Goal: Task Accomplishment & Management: Use online tool/utility

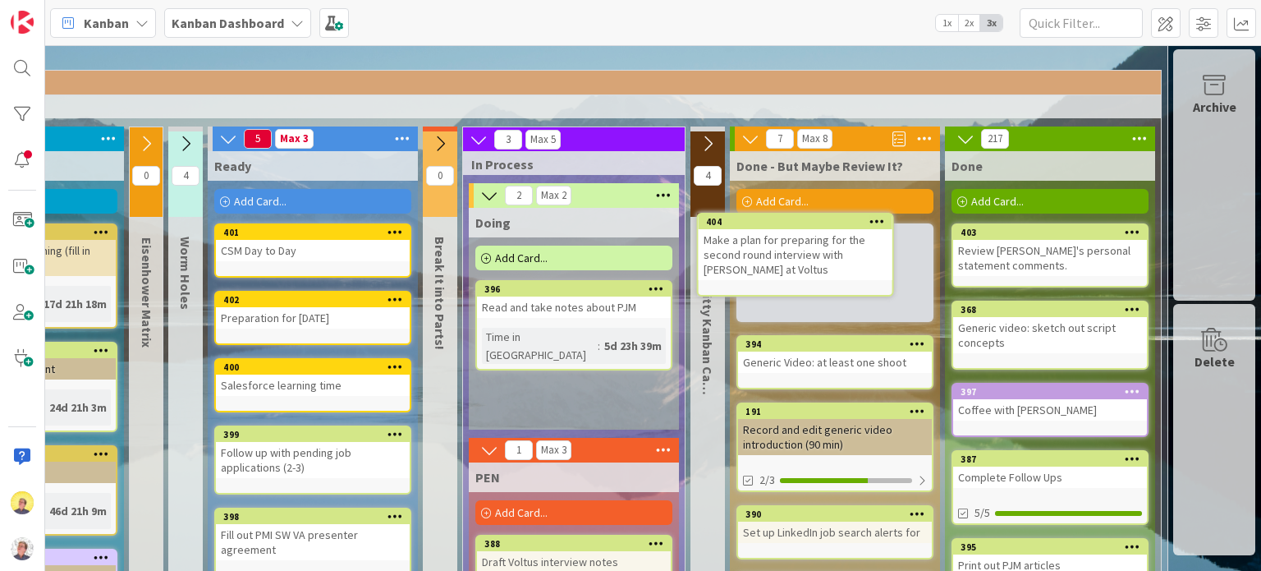
scroll to position [87, 240]
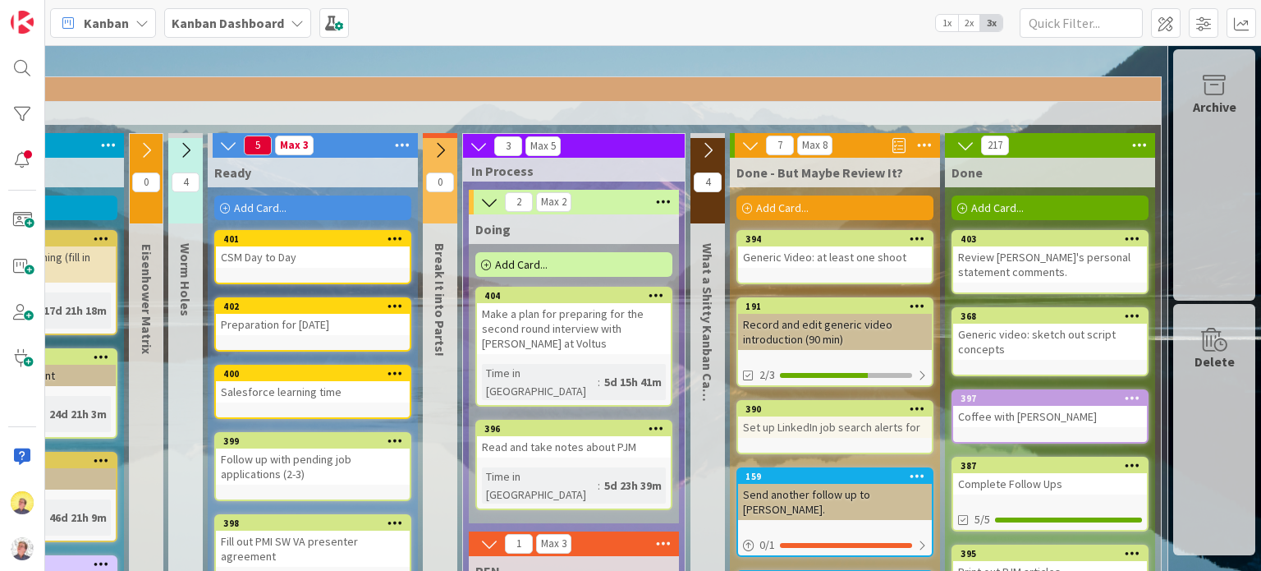
click at [699, 147] on icon at bounding box center [708, 150] width 18 height 18
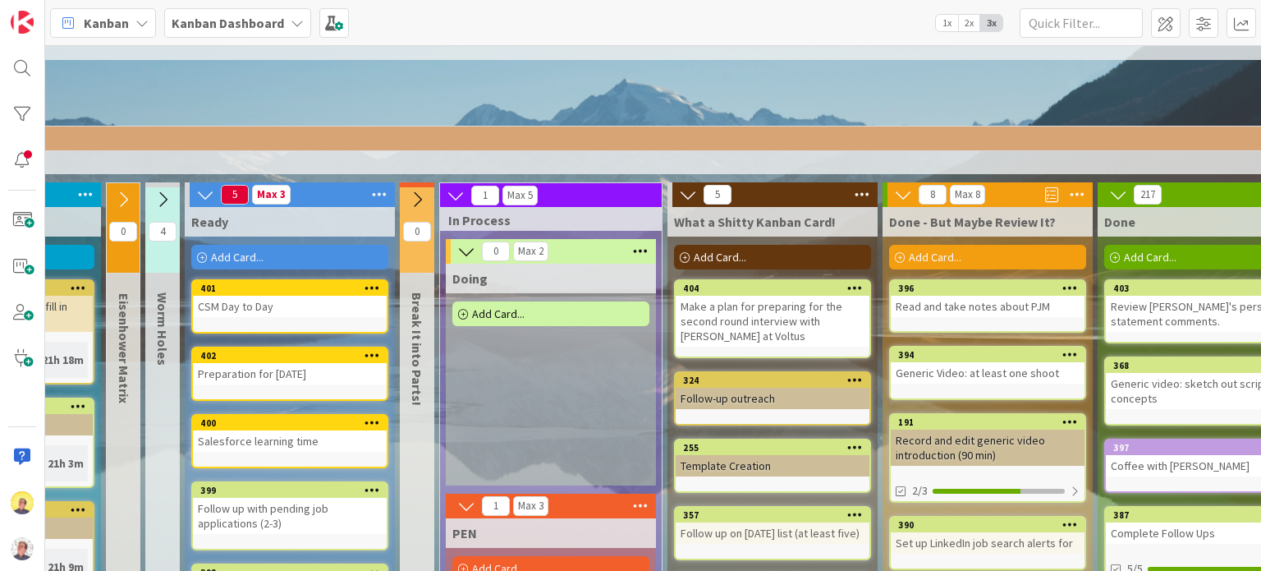
scroll to position [202, 252]
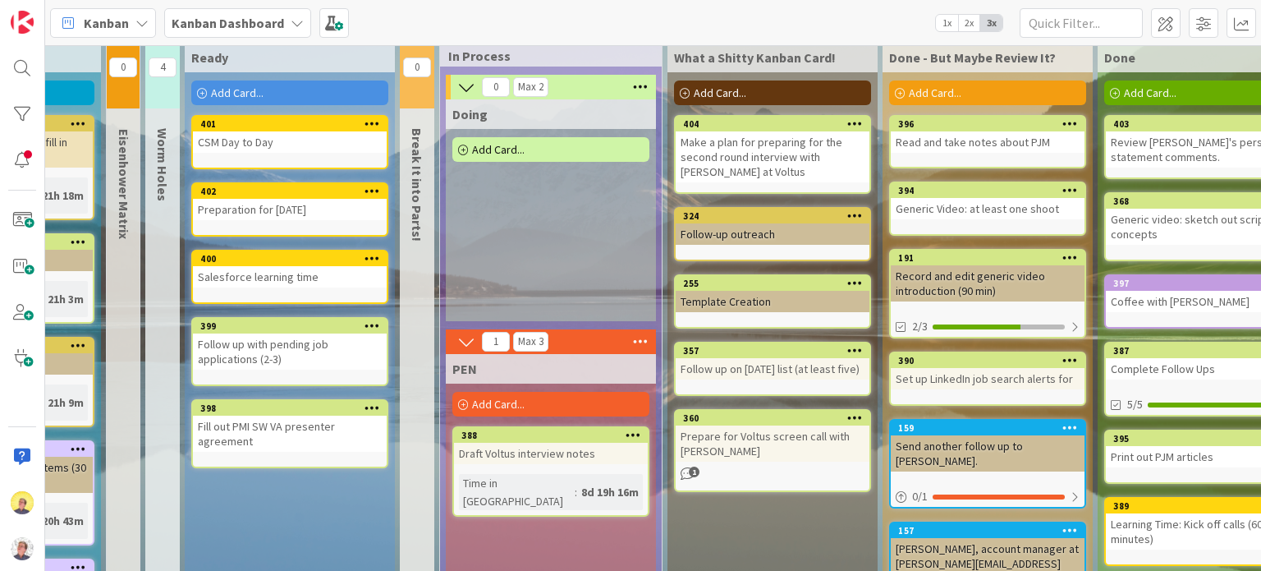
click at [1140, 88] on span "Add Card..." at bounding box center [1150, 92] width 53 height 15
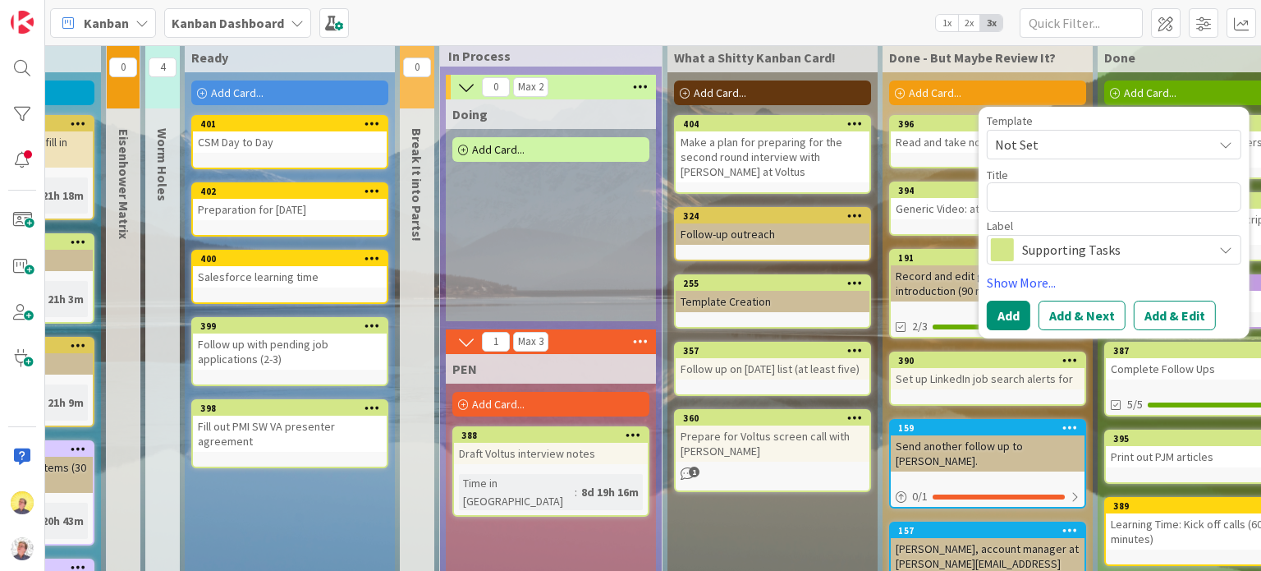
type textarea "x"
type textarea "S"
type textarea "x"
type textarea "Se"
type textarea "x"
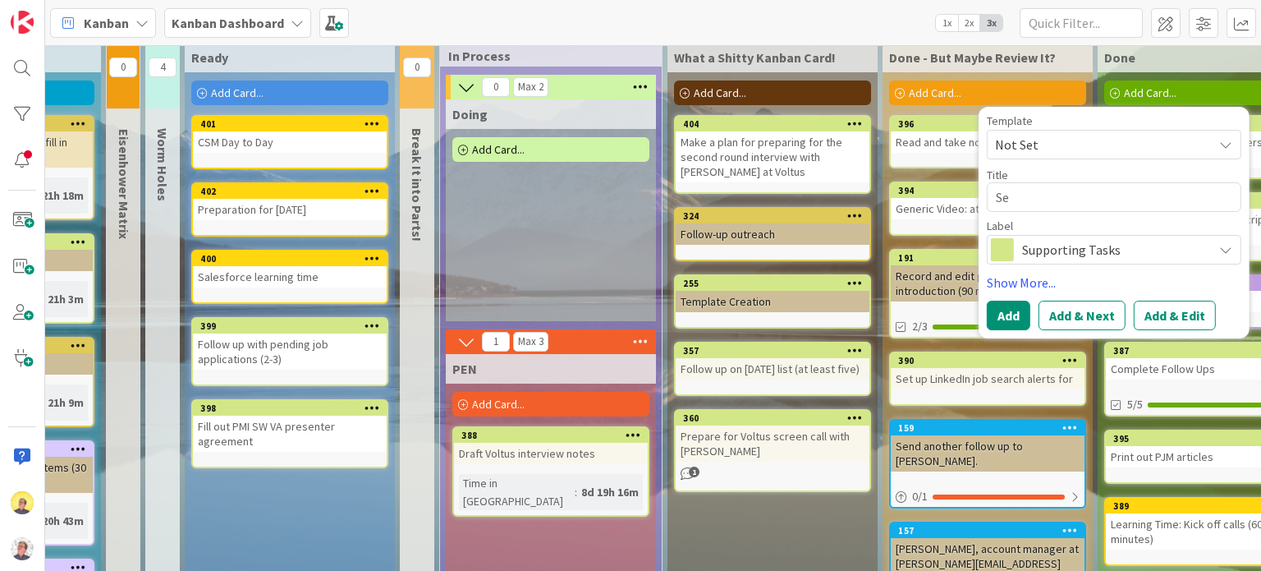
type textarea "Sen"
type textarea "x"
type textarea "Send"
type textarea "x"
type textarea "Send"
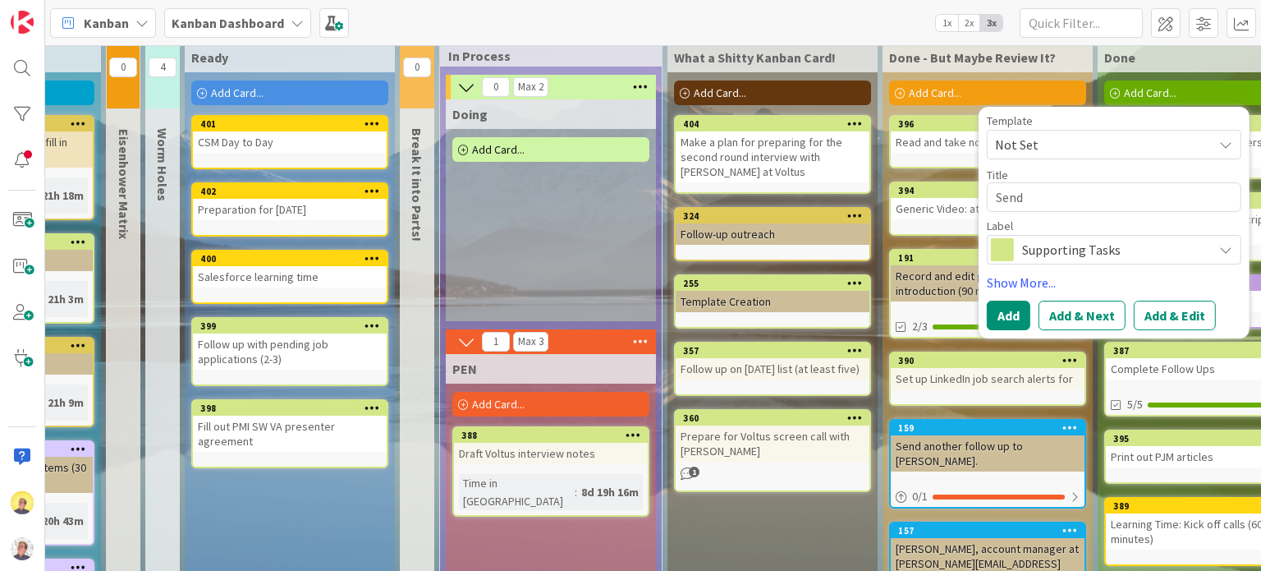
type textarea "x"
type textarea "Send V"
type textarea "x"
type textarea "Send Vi"
type textarea "x"
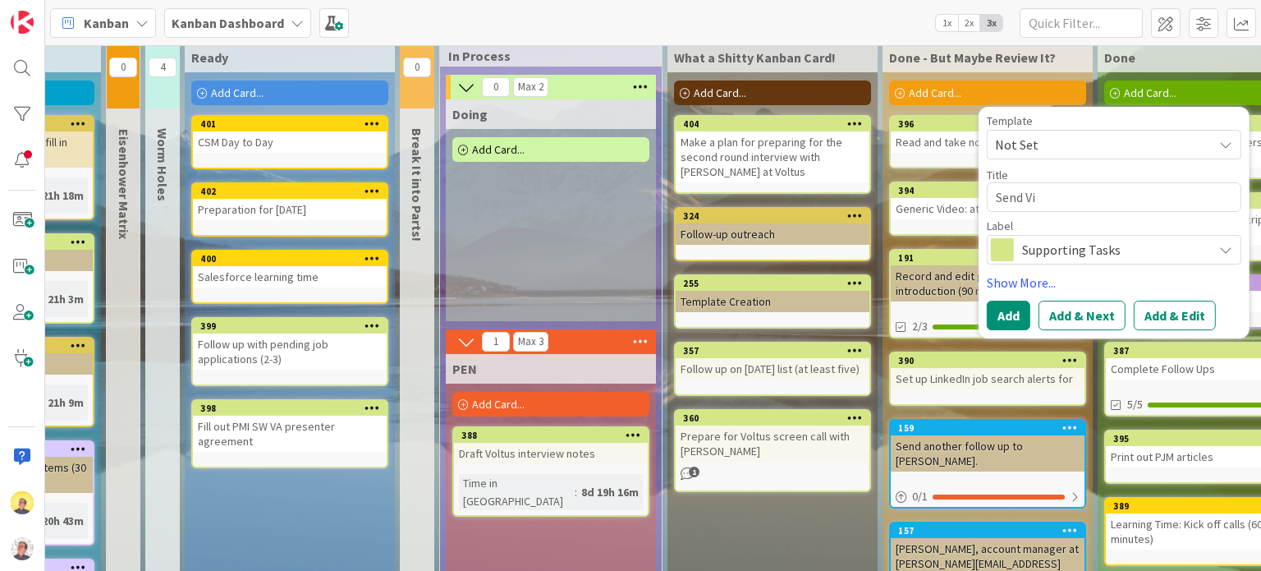
type textarea "Send Vic"
type textarea "x"
type textarea "Send [PERSON_NAME]"
type textarea "x"
type textarea "Send [PERSON_NAME]"
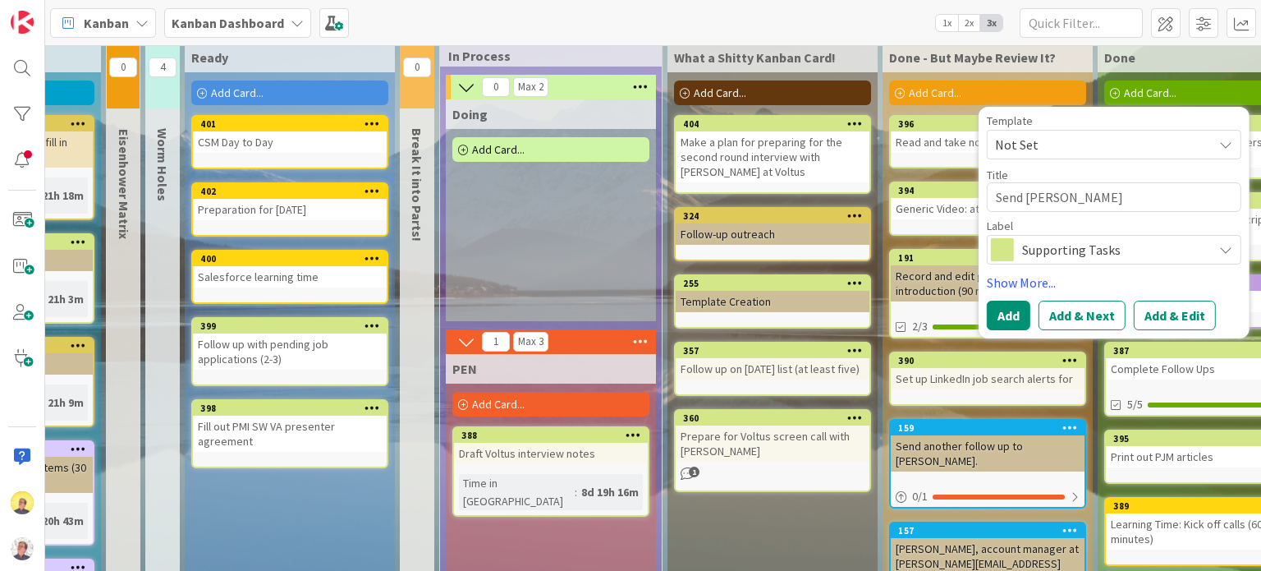
type textarea "x"
type textarea "Send [PERSON_NAME]"
type textarea "x"
type textarea "Send [PERSON_NAME]"
type textarea "x"
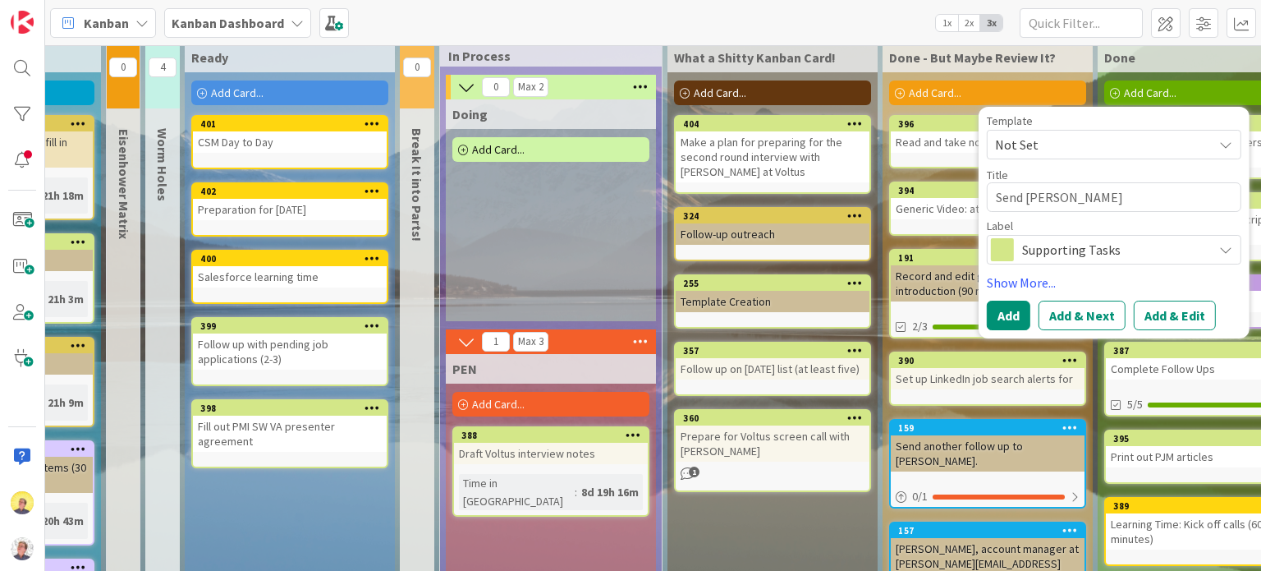
type textarea "Send [PERSON_NAME] my"
type textarea "x"
type textarea "Send [PERSON_NAME] my"
type textarea "x"
type textarea "Send [PERSON_NAME] my p"
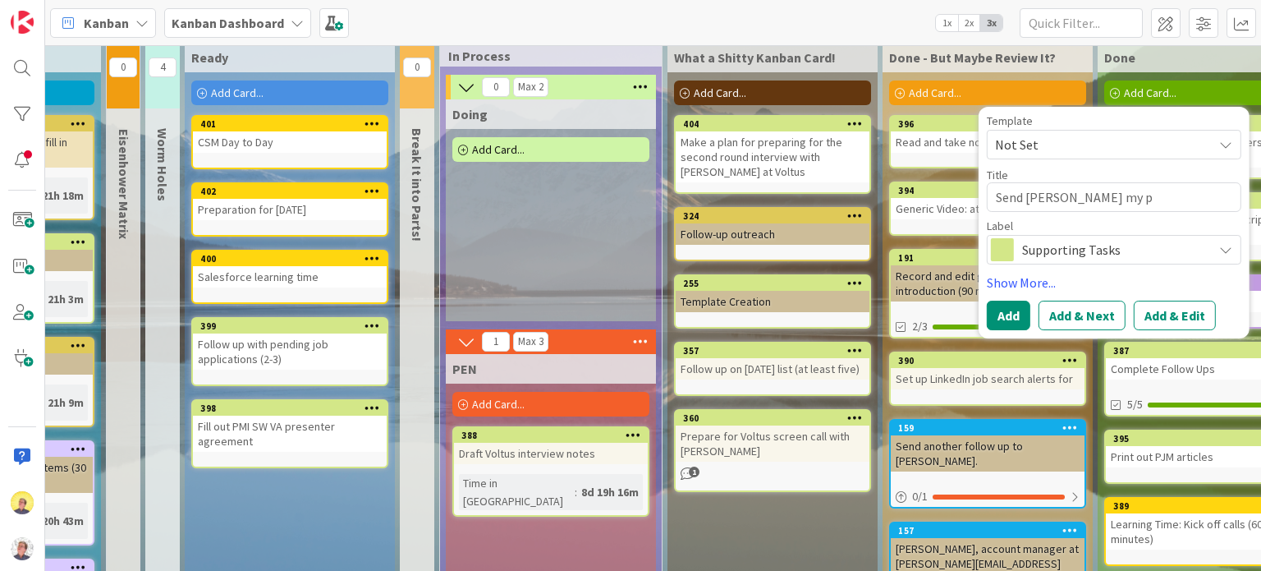
type textarea "x"
type textarea "Send [PERSON_NAME] my pr"
type textarea "x"
type textarea "Send [PERSON_NAME] my pre"
type textarea "x"
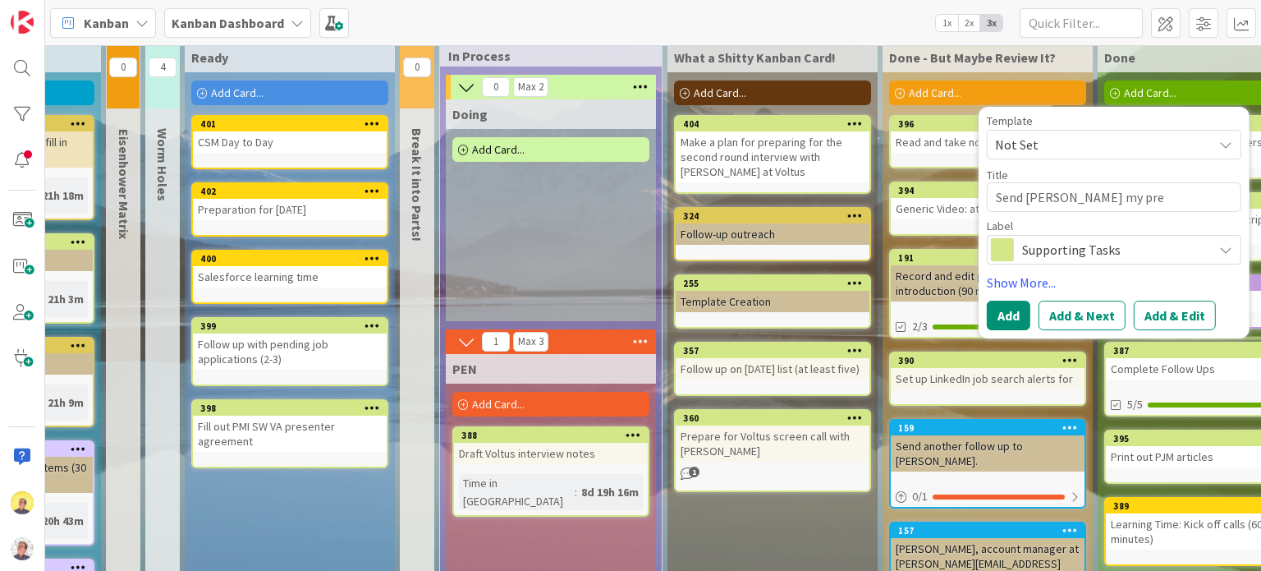
type textarea "Send [PERSON_NAME] my pres"
type textarea "x"
type textarea "Send [PERSON_NAME] my prese"
type textarea "x"
type textarea "Send [PERSON_NAME] my presen"
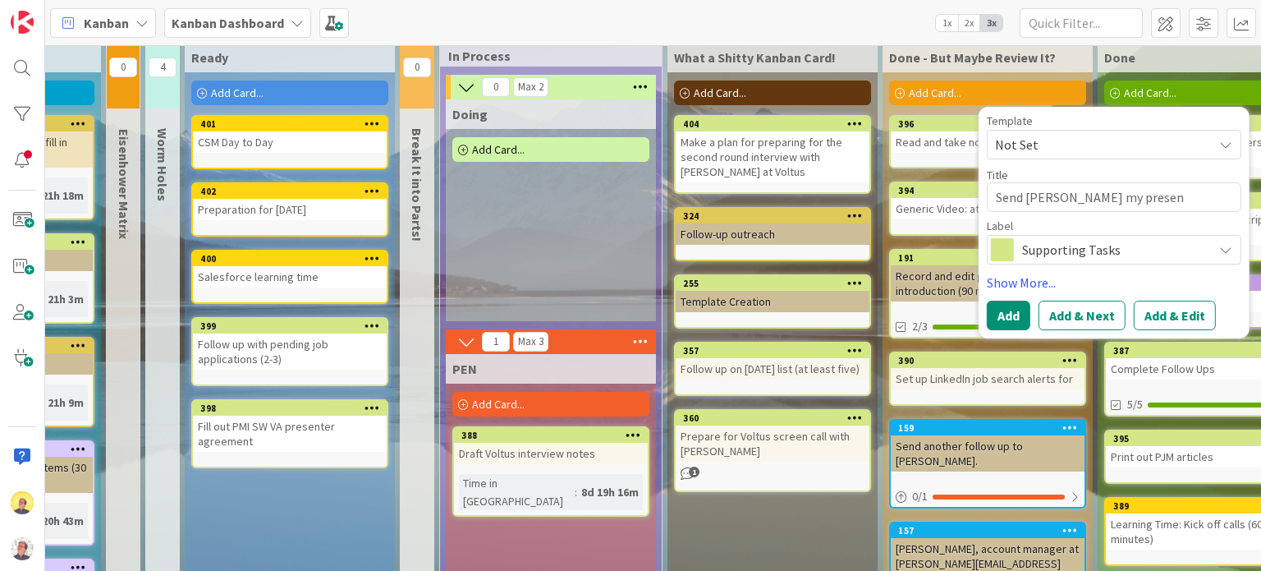
type textarea "x"
type textarea "Send [PERSON_NAME] my present"
type textarea "x"
type textarea "Send [PERSON_NAME] my presente"
type textarea "x"
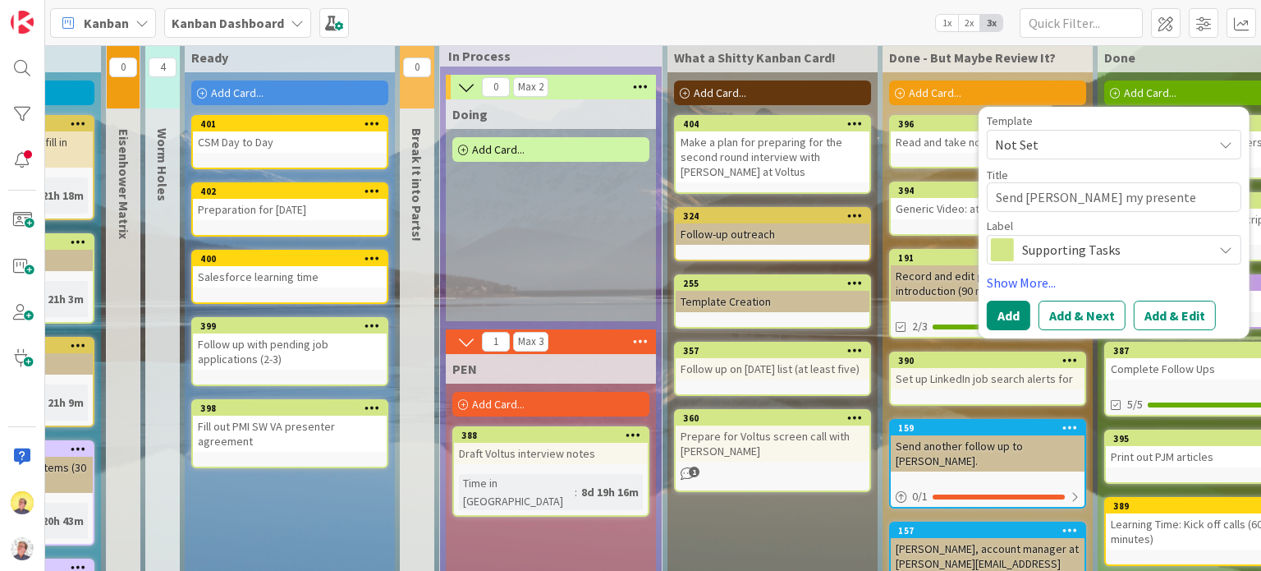
type textarea "Send [PERSON_NAME] my presenter"
type textarea "x"
type textarea "Send [PERSON_NAME] my presenter"
type textarea "x"
type textarea "Send [PERSON_NAME] my presenter b"
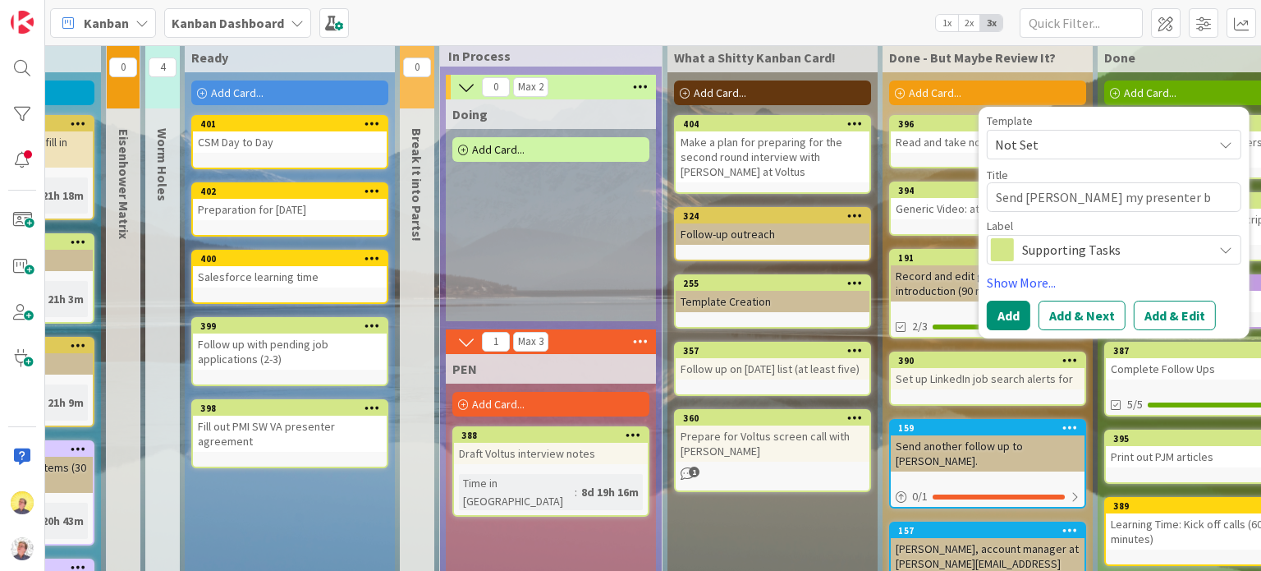
type textarea "x"
type textarea "Send [PERSON_NAME] my presenter bi"
type textarea "x"
type textarea "Send [PERSON_NAME] my presenter bio"
type textarea "x"
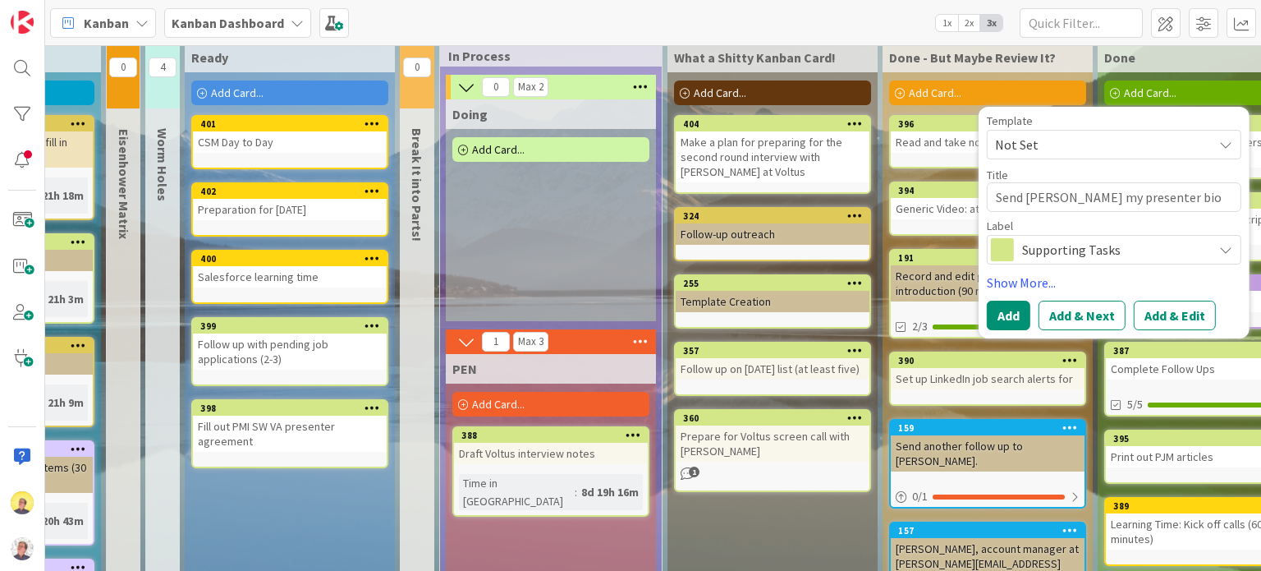
type textarea "Send [PERSON_NAME] my presenter bio"
type textarea "x"
type textarea "Send [PERSON_NAME] my presenter bio a"
type textarea "x"
type textarea "Send [PERSON_NAME] my presenter bio and"
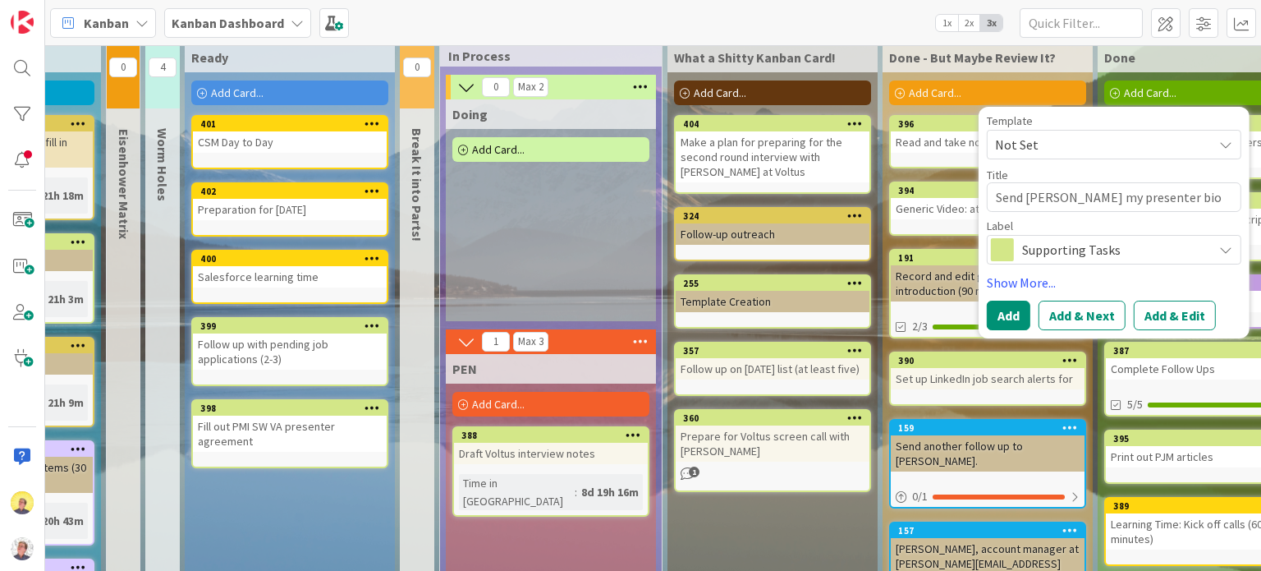
type textarea "x"
type textarea "Send [PERSON_NAME] my presenter bio and"
type textarea "x"
type textarea "Send [PERSON_NAME] my presenter bio and h"
type textarea "x"
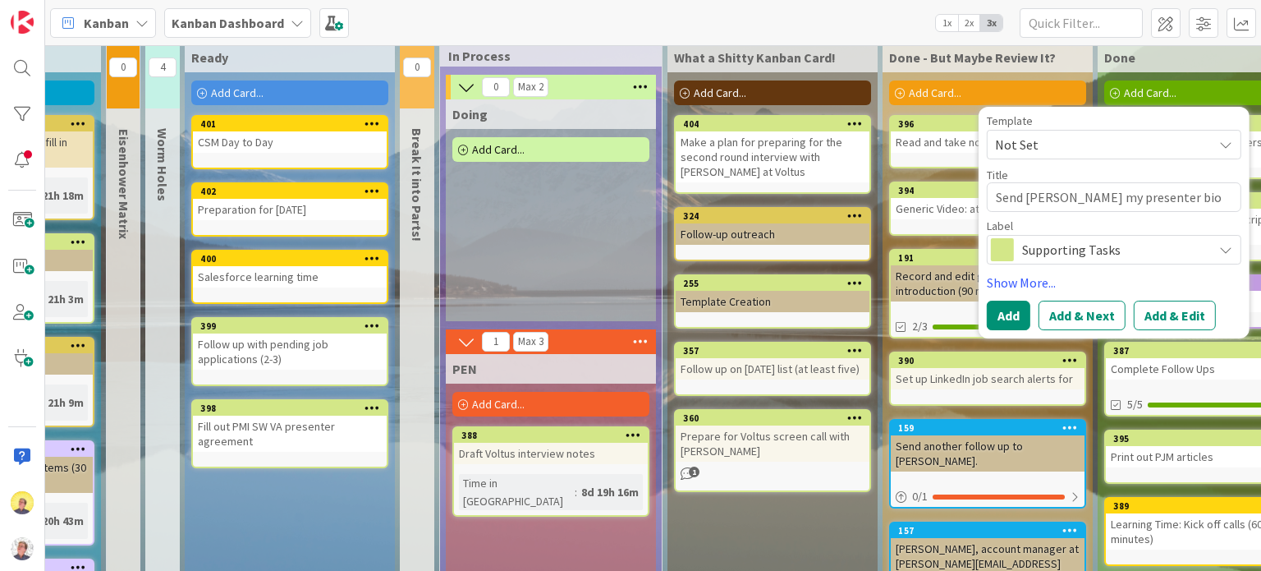
type textarea "Send [PERSON_NAME] my presenter bio and he"
type textarea "x"
type textarea "Send [PERSON_NAME] my presenter bio and hea"
type textarea "x"
type textarea "Send [PERSON_NAME] my presenter bio and head"
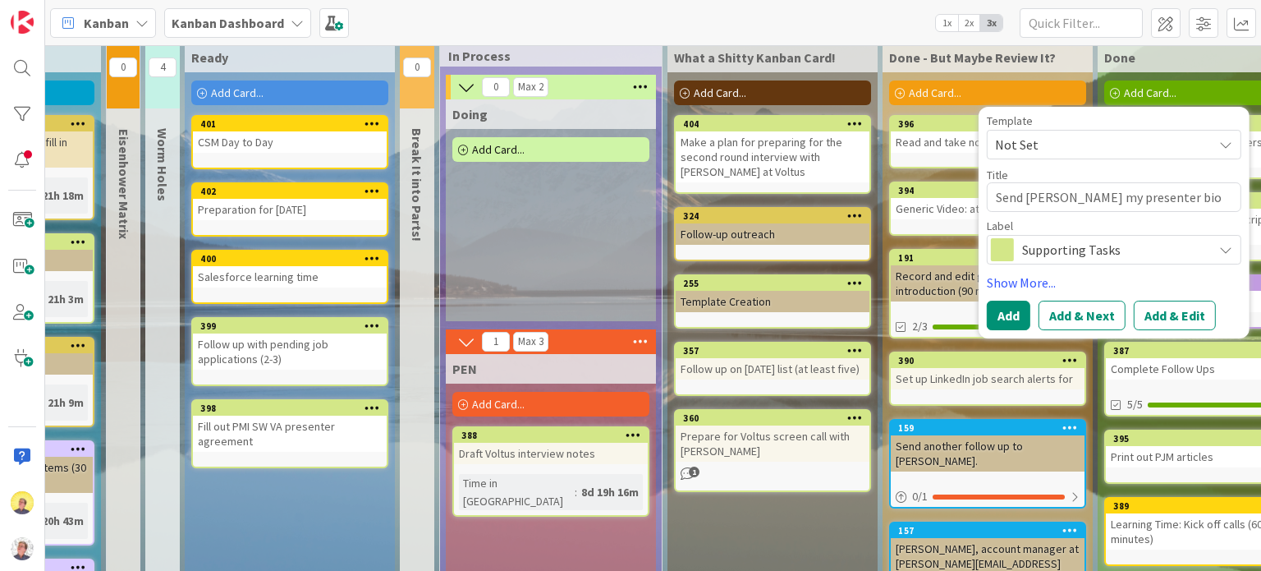
type textarea "x"
type textarea "Send [PERSON_NAME] my presenter bio and heads"
type textarea "x"
type textarea "Send [PERSON_NAME] my presenter bio and headsh"
type textarea "x"
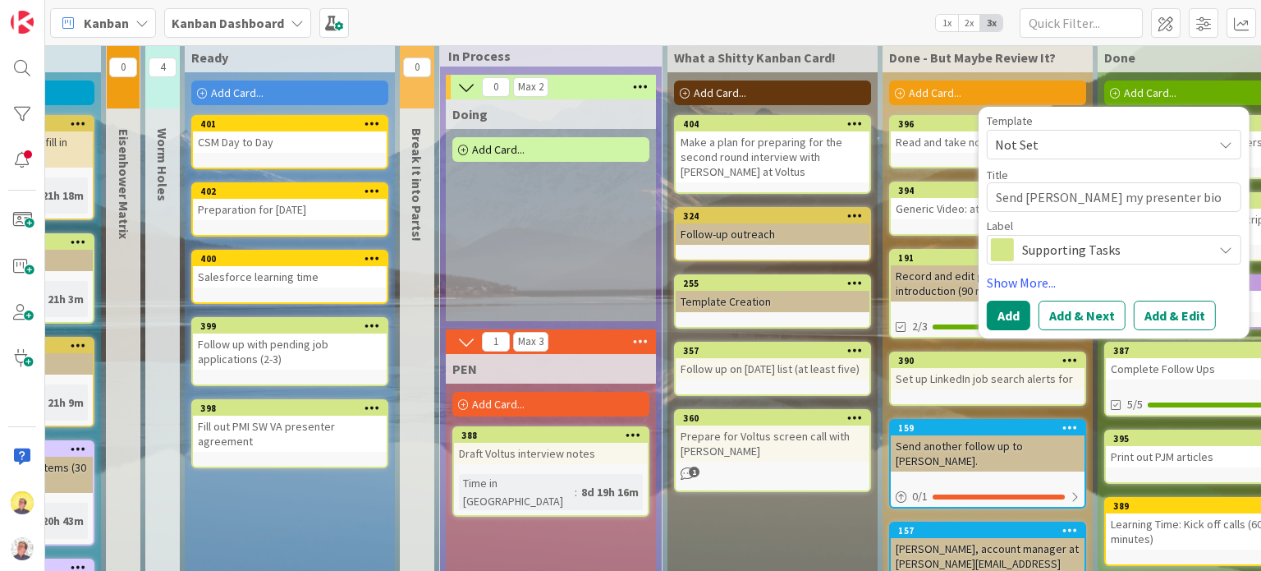
type textarea "Send [PERSON_NAME] my presenter bio and headsho"
type textarea "x"
type textarea "Send [PERSON_NAME] my presenter bio and headshot"
type textarea "x"
type textarea "Send [PERSON_NAME] my presenter bio and headshot"
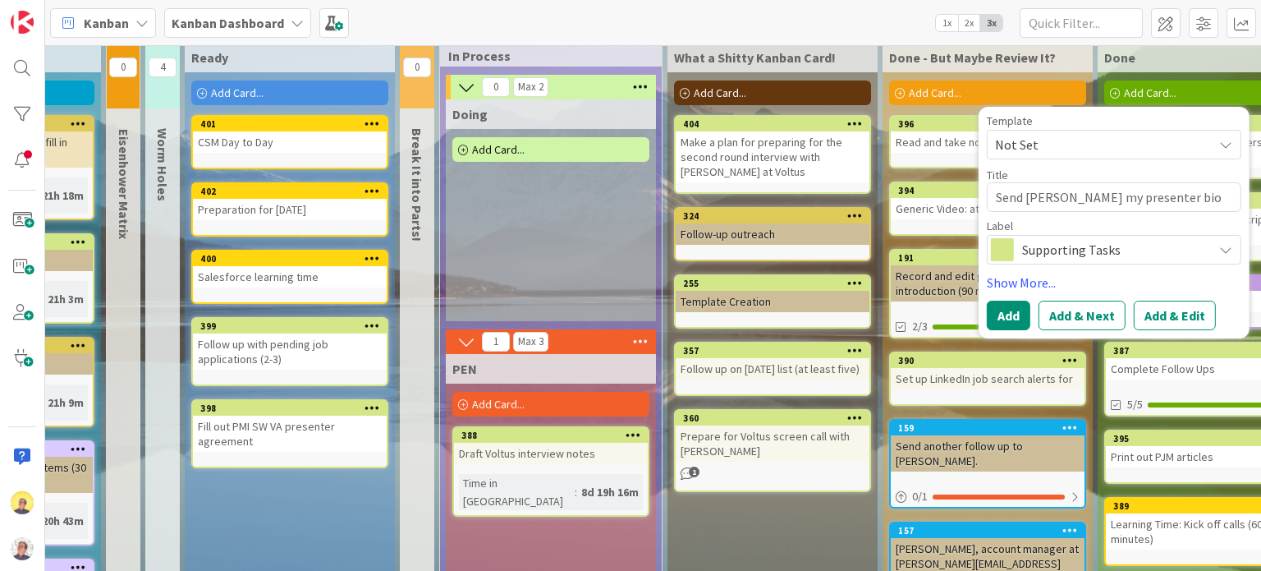
type textarea "x"
type textarea "Send [PERSON_NAME] my presenter bio and headshot f"
type textarea "x"
type textarea "Send [PERSON_NAME] my presenter bio and headshot fo"
type textarea "x"
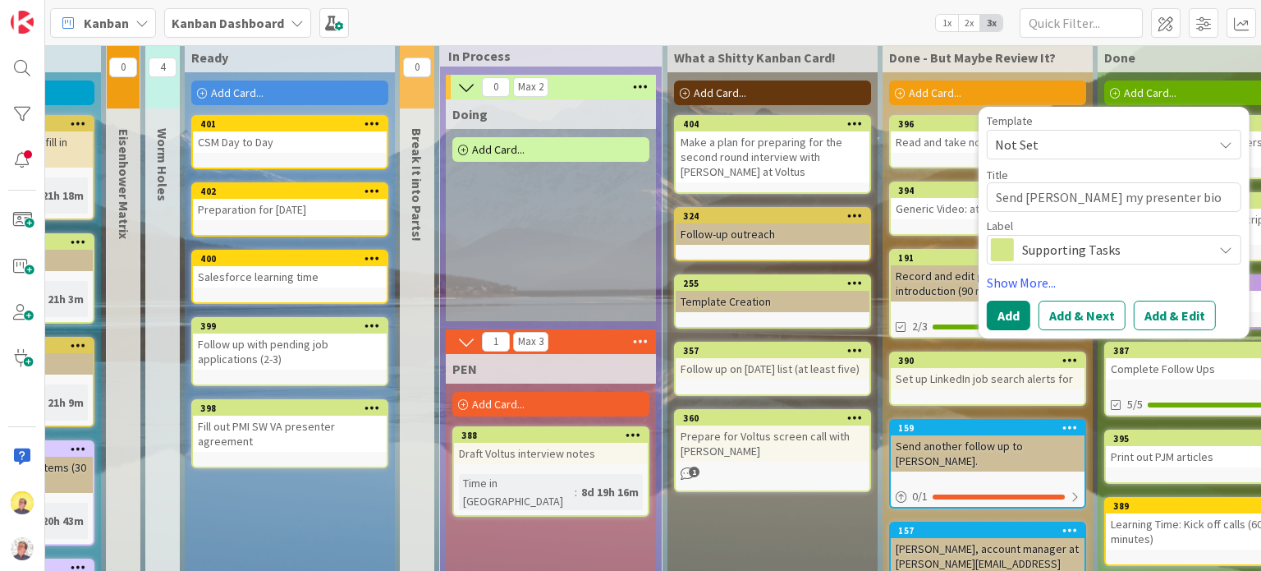
type textarea "Send [PERSON_NAME] my presenter bio and headshot for"
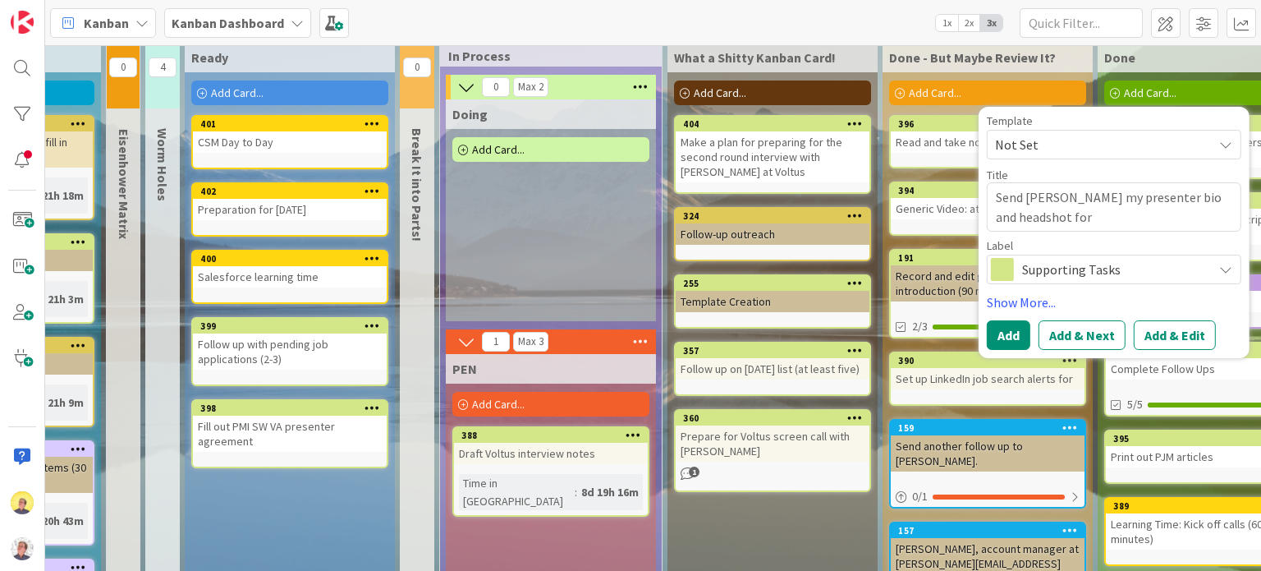
type textarea "x"
type textarea "Send [PERSON_NAME] my presenter bio and headshot for"
type textarea "x"
type textarea "Send [PERSON_NAME] my presenter bio and headshot for P"
type textarea "x"
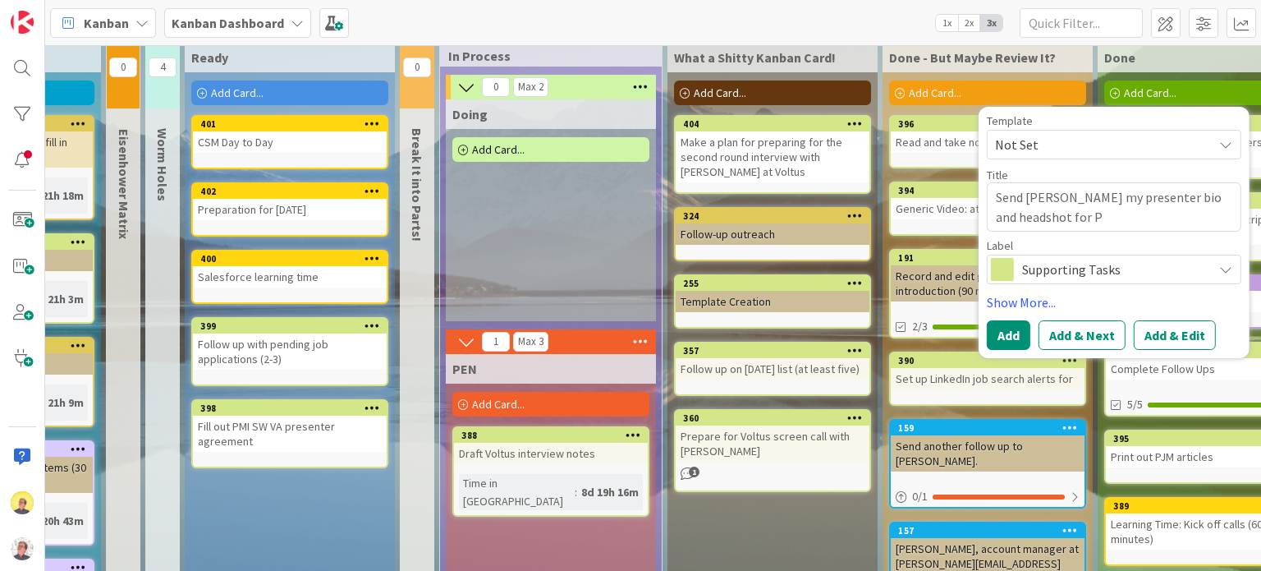
type textarea "Send [PERSON_NAME] my presenter bio and headshot for PM"
type textarea "x"
type textarea "Send [PERSON_NAME] my presenter bio and headshot for PMI"
type textarea "x"
type textarea "Send [PERSON_NAME] my presenter bio and headshot for PMI"
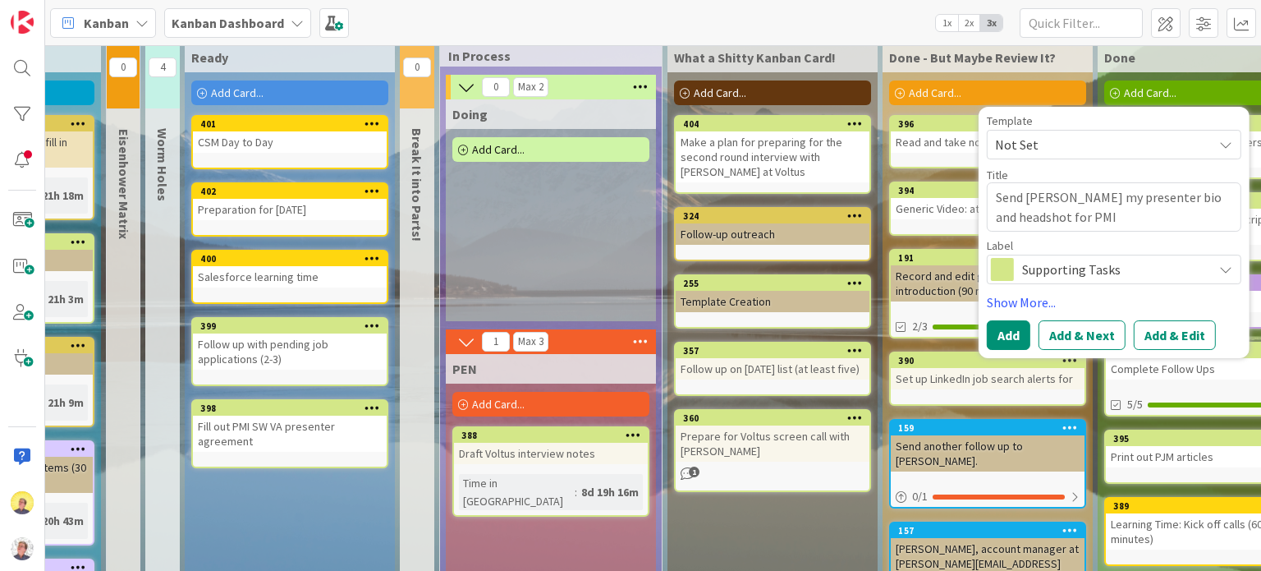
type textarea "x"
type textarea "Send [PERSON_NAME] my presenter bio and headshot for PMI S"
type textarea "x"
type textarea "Send [PERSON_NAME] my presenter bio and headshot for PMI SW"
type textarea "x"
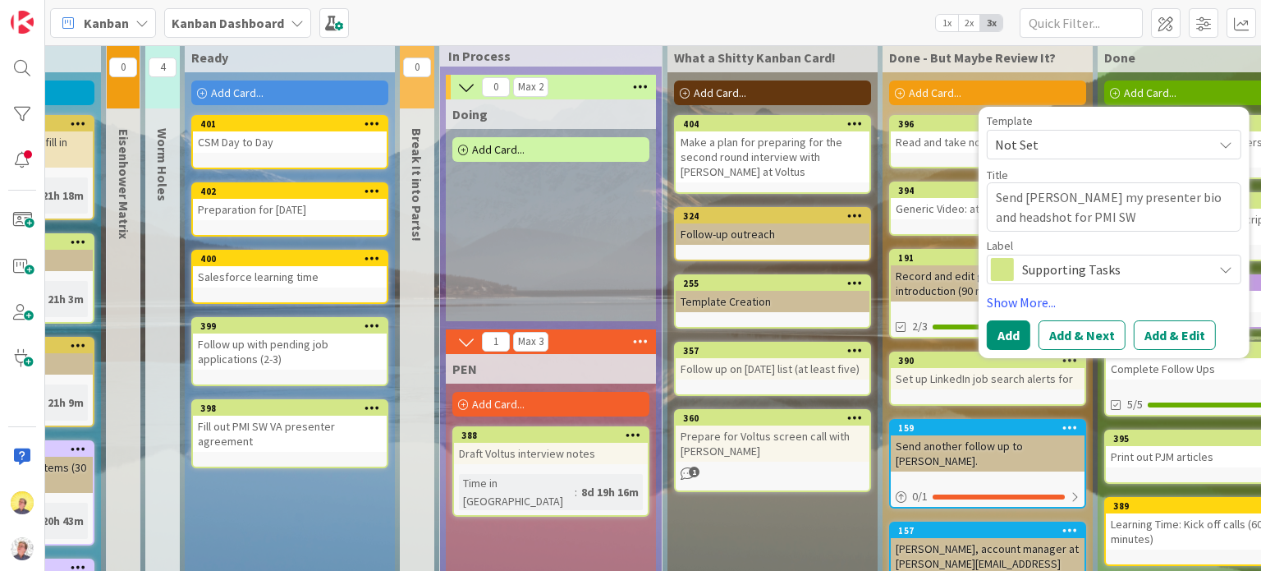
type textarea "Send [PERSON_NAME] my presenter bio and headshot for PMI SWV"
type textarea "x"
type textarea "Send [PERSON_NAME] my presenter bio and headshot for PMI SWVA"
type textarea "x"
type textarea "Send [PERSON_NAME] my presenter bio and headshot for PMI SWVA"
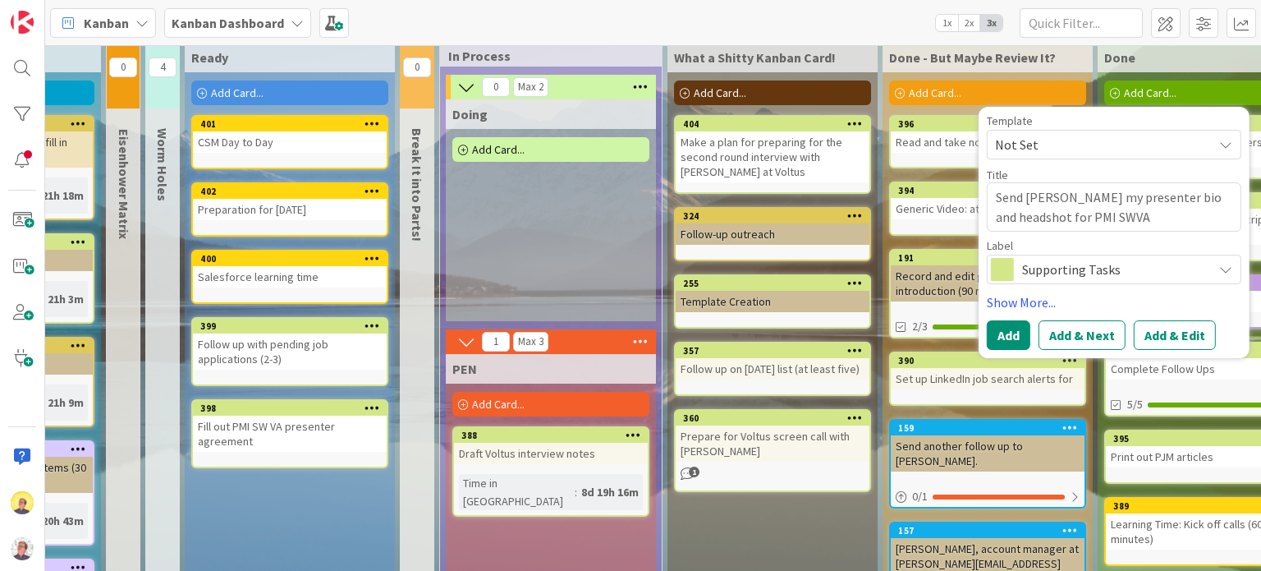
type textarea "x"
type textarea "Send [PERSON_NAME] my presenter bio and headshot for PMI SWVA S"
type textarea "x"
type textarea "Send [PERSON_NAME] my presenter bio and headshot for PMI SWVA Sy"
type textarea "x"
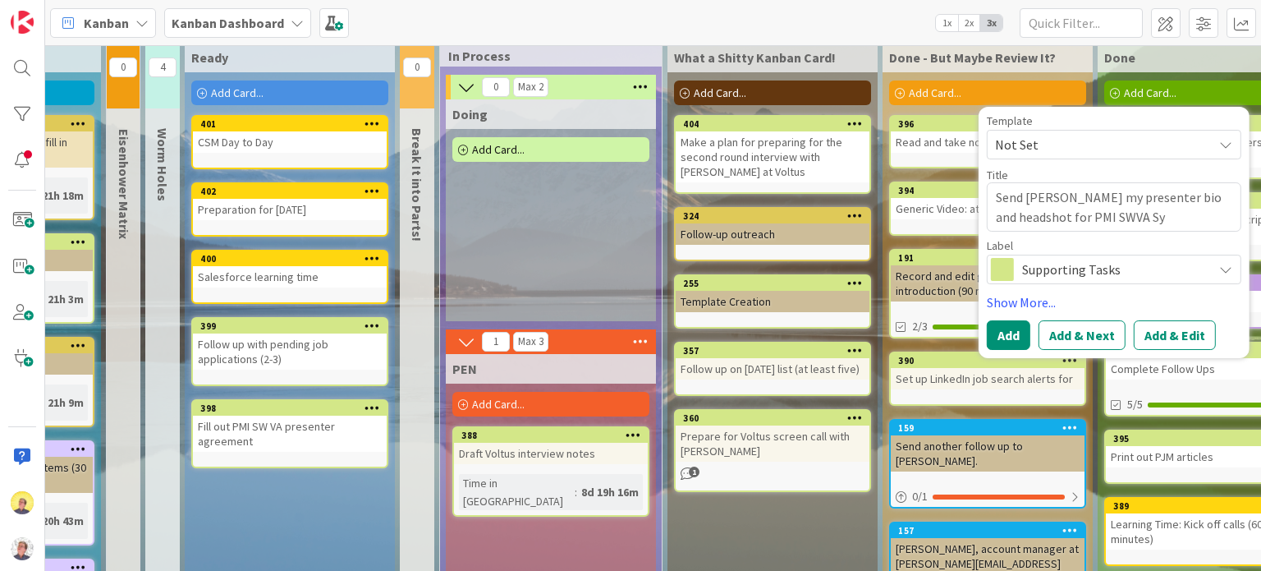
type textarea "Send [PERSON_NAME] my presenter bio and headshot for PMI SWVA Sym"
type textarea "x"
type textarea "Send [PERSON_NAME] my presenter bio and headshot for PMI SWVA Symp"
type textarea "x"
type textarea "Send [PERSON_NAME] my presenter bio and headshot for PMI SWVA Sympo"
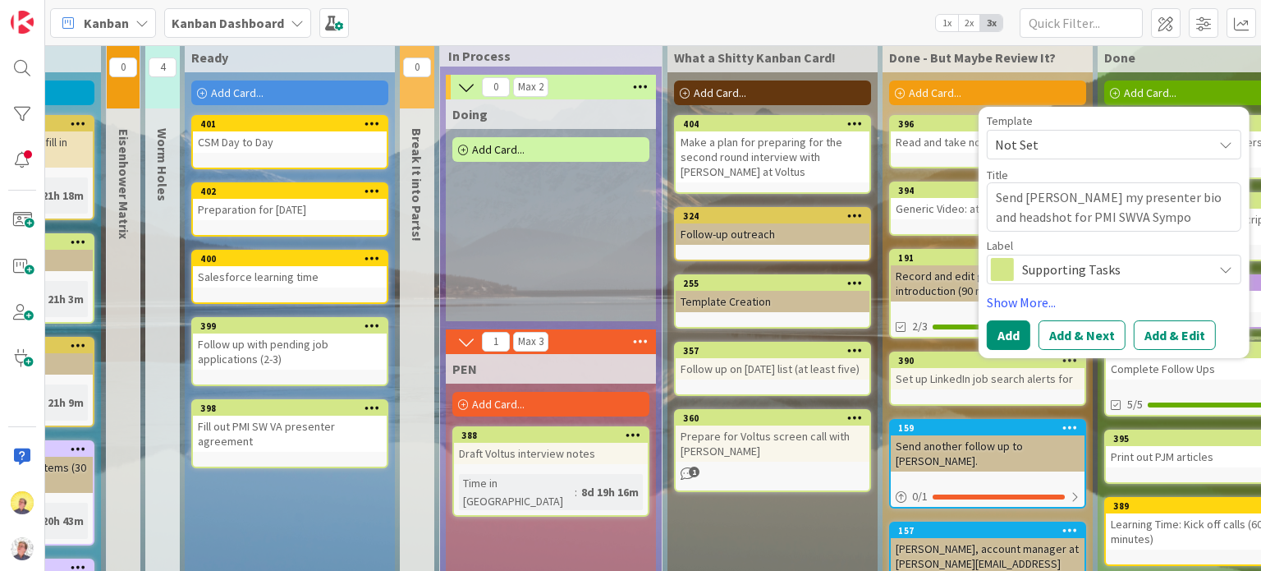
type textarea "x"
type textarea "Send [PERSON_NAME] my presenter bio and headshot for PMI SWVA Sympos"
type textarea "x"
type textarea "Send [PERSON_NAME] my presenter bio and headshot for PMI SWVA Symposi"
type textarea "x"
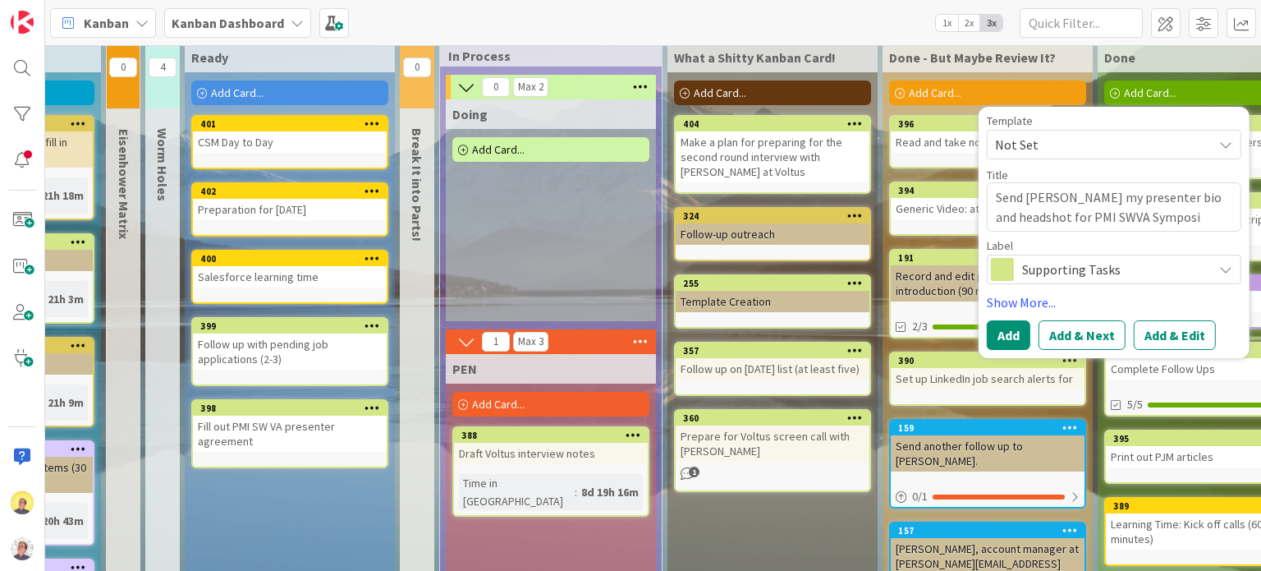
type textarea "Send [PERSON_NAME] my presenter bio and headshot for PMI SWVA Symposiu"
type textarea "x"
type textarea "Send [PERSON_NAME] my presenter bio and headshot for PMI SWVA Symposium"
click at [1019, 335] on button "Add" at bounding box center [1009, 335] width 44 height 30
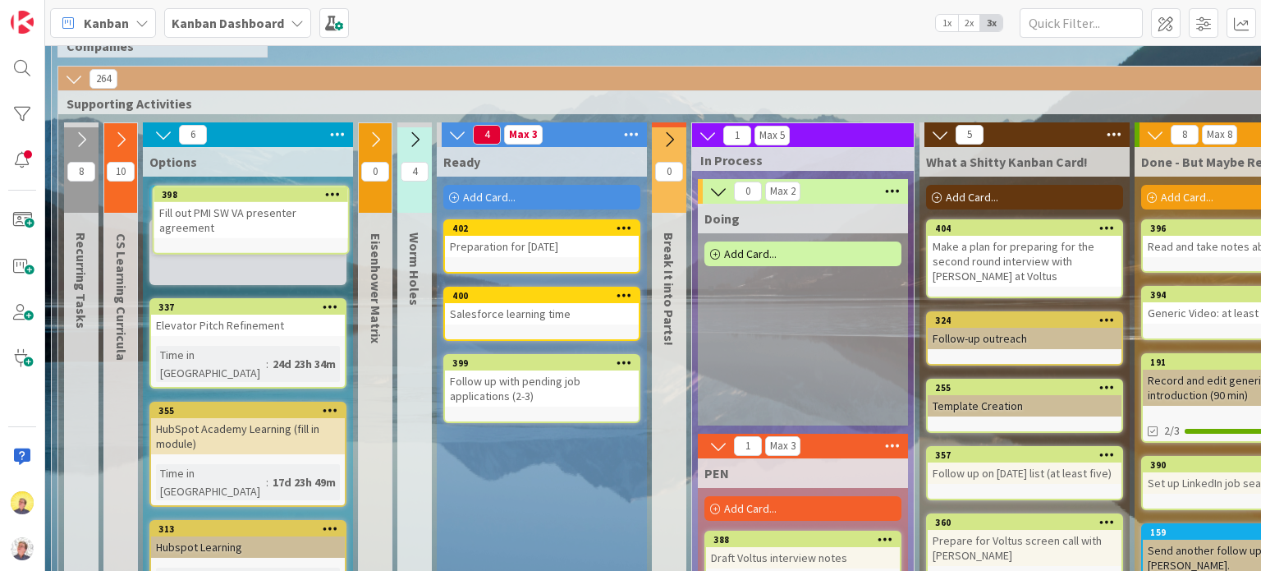
scroll to position [97, 0]
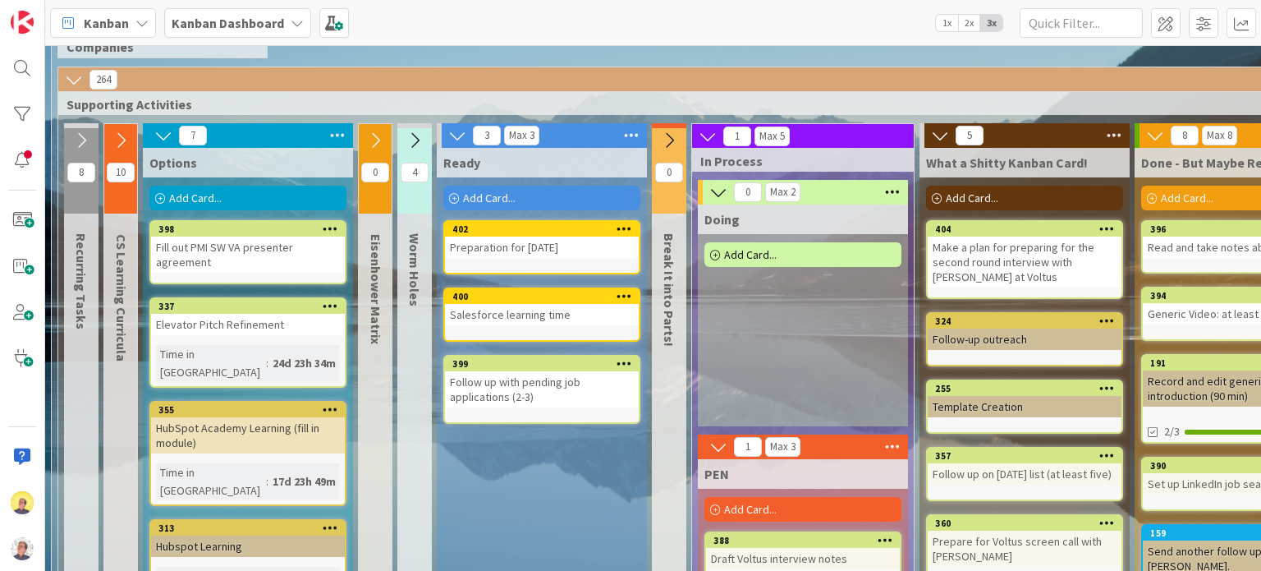
click at [328, 230] on icon at bounding box center [331, 227] width 16 height 11
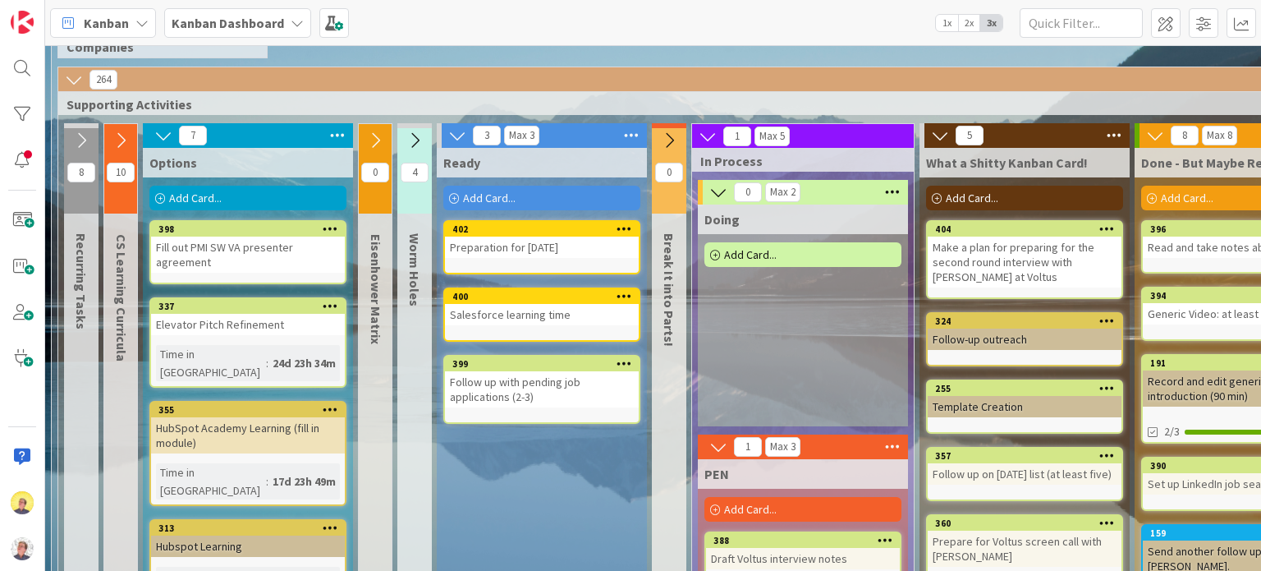
click at [269, 278] on link "398 Move to Top Move to Bottom Assign Labels... Assign Tokens... Link Card... B…" at bounding box center [247, 252] width 197 height 64
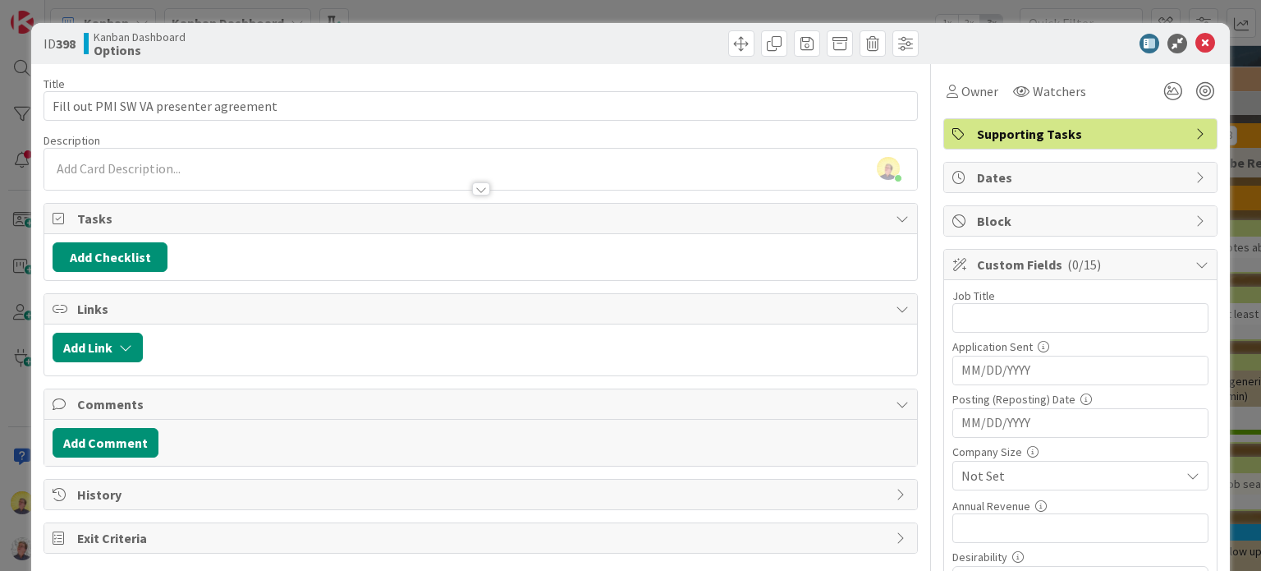
click at [1140, 180] on span "Dates" at bounding box center [1082, 177] width 210 height 20
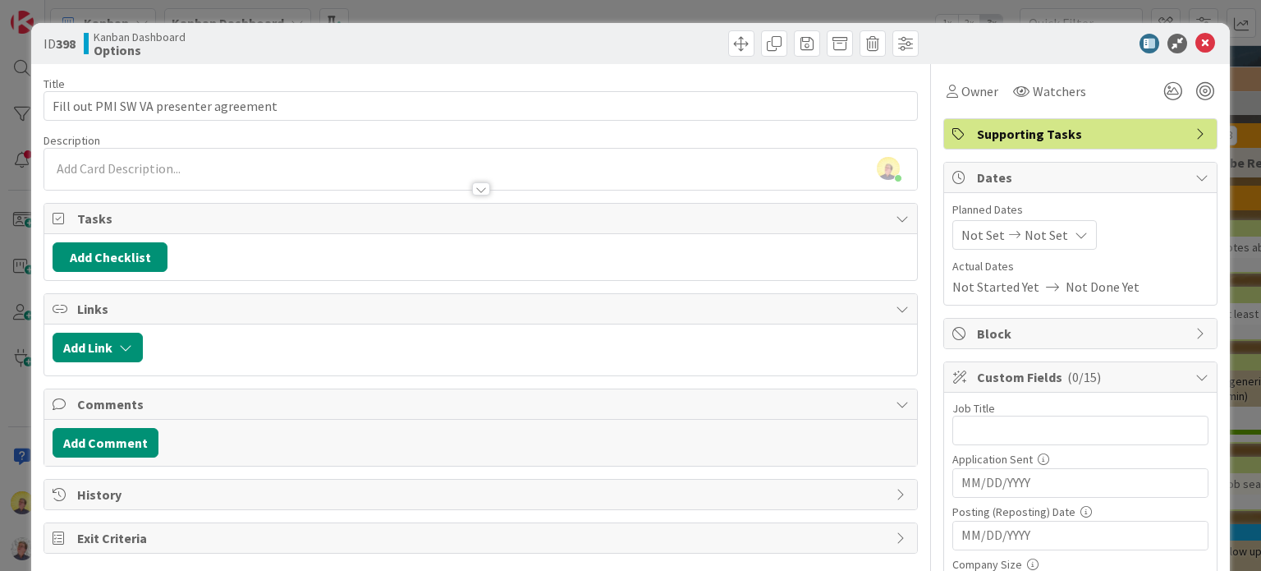
click at [1025, 240] on span "Not Set" at bounding box center [1047, 235] width 44 height 20
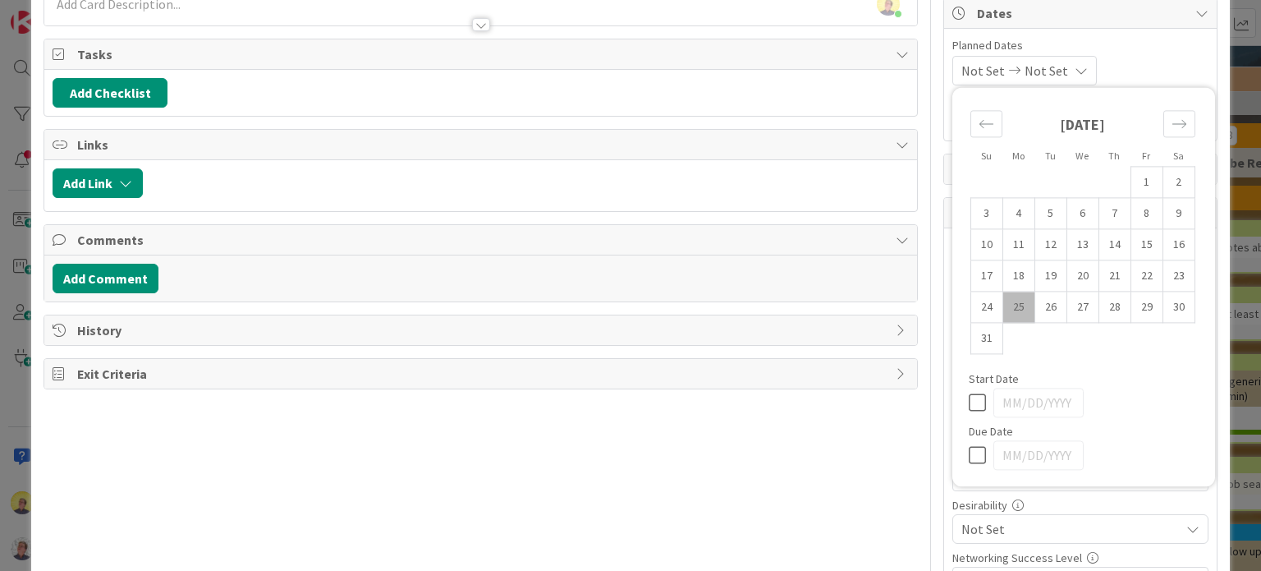
scroll to position [246, 0]
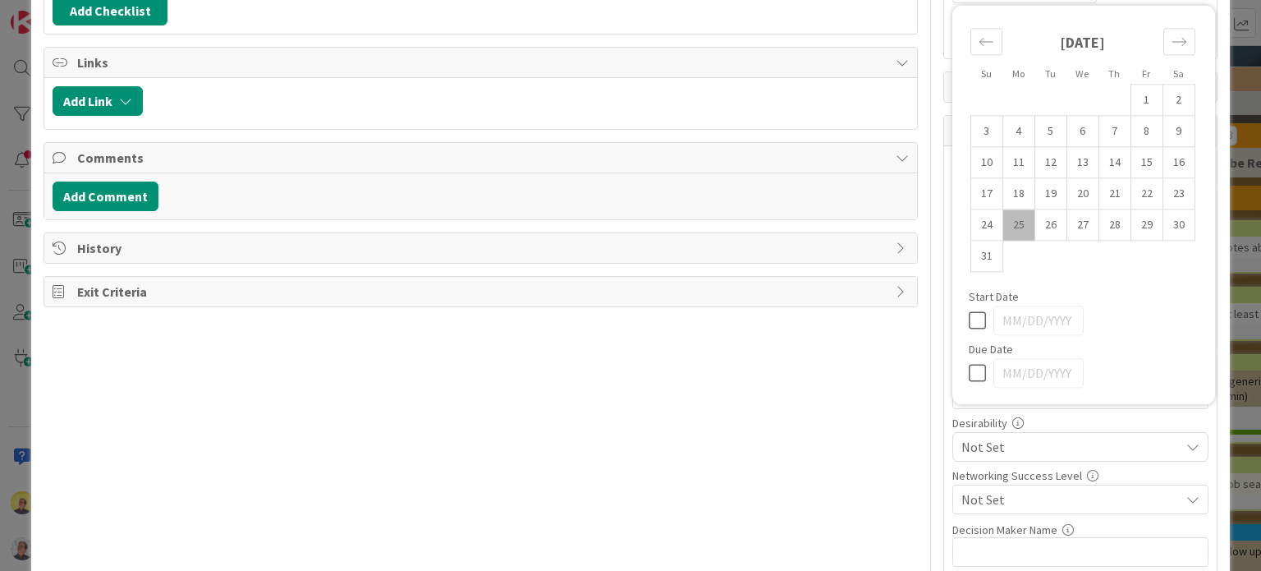
click at [969, 370] on icon at bounding box center [981, 373] width 25 height 20
type input "[DATE]"
click at [1100, 227] on td "28" at bounding box center [1114, 224] width 32 height 31
type input "[DATE]"
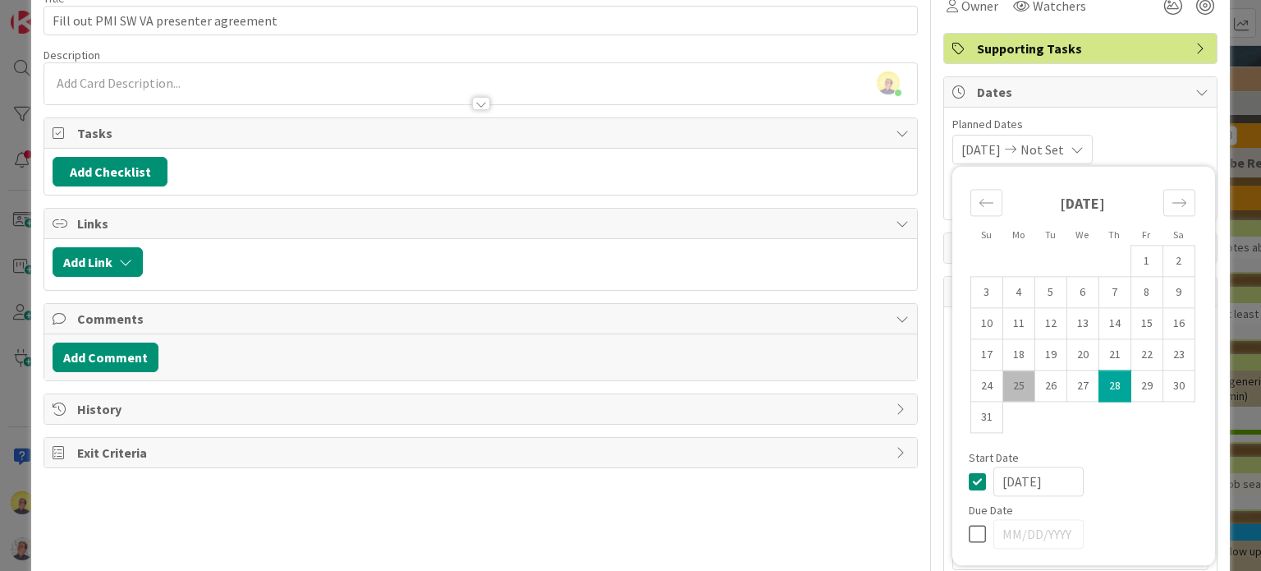
scroll to position [82, 0]
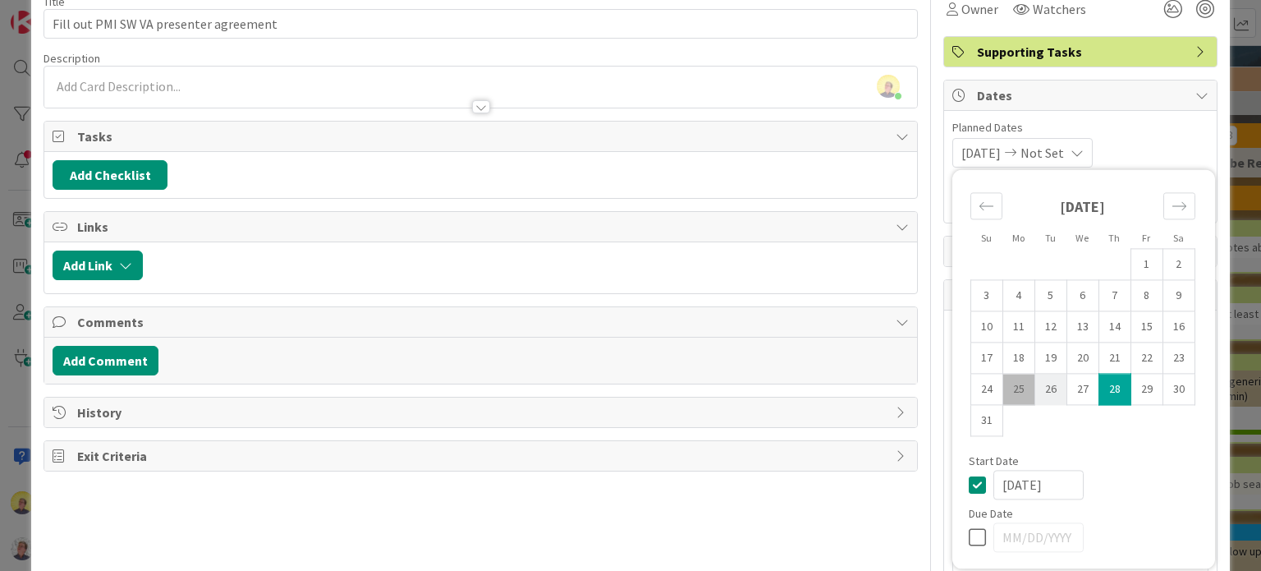
click at [1042, 397] on td "26" at bounding box center [1050, 389] width 32 height 31
type input "[DATE]"
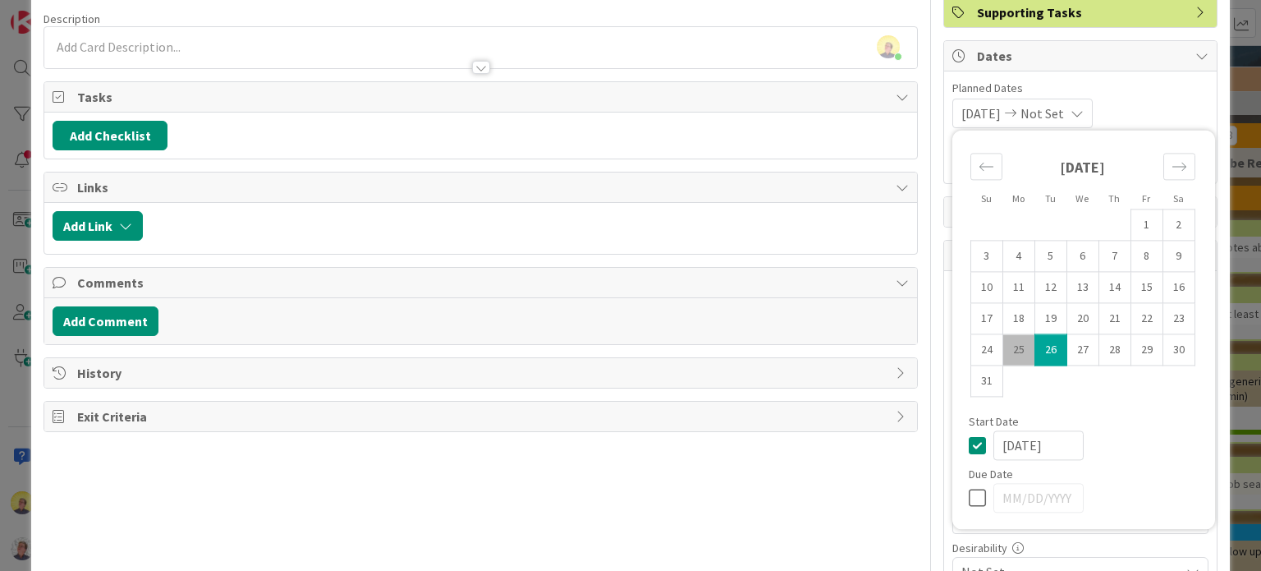
scroll to position [0, 0]
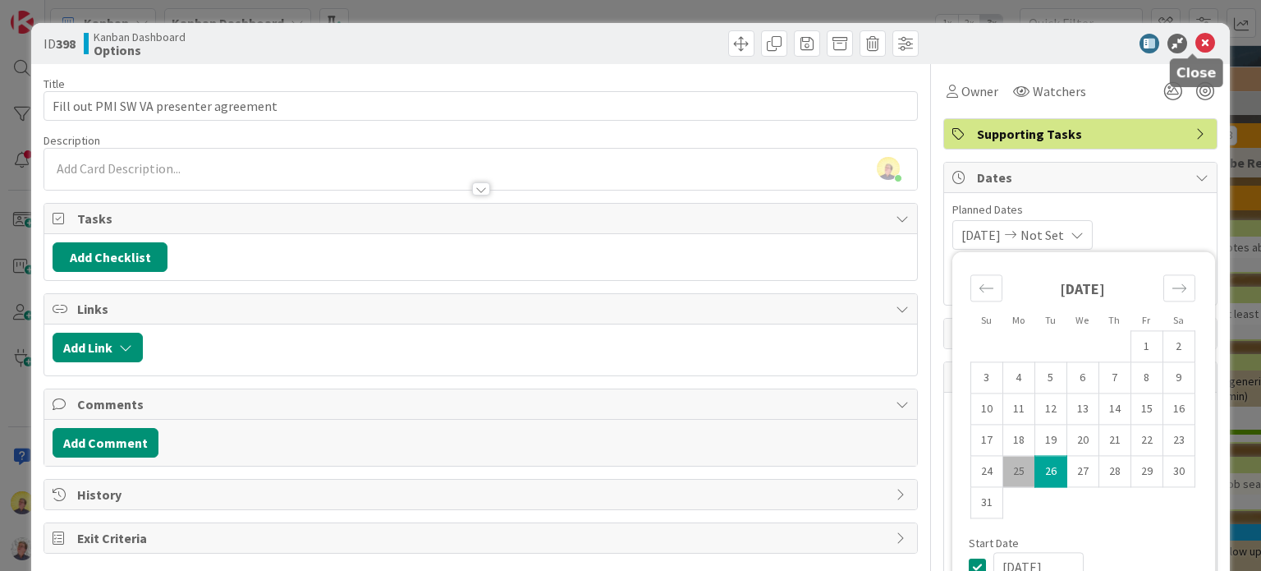
click at [1196, 44] on icon at bounding box center [1205, 44] width 20 height 20
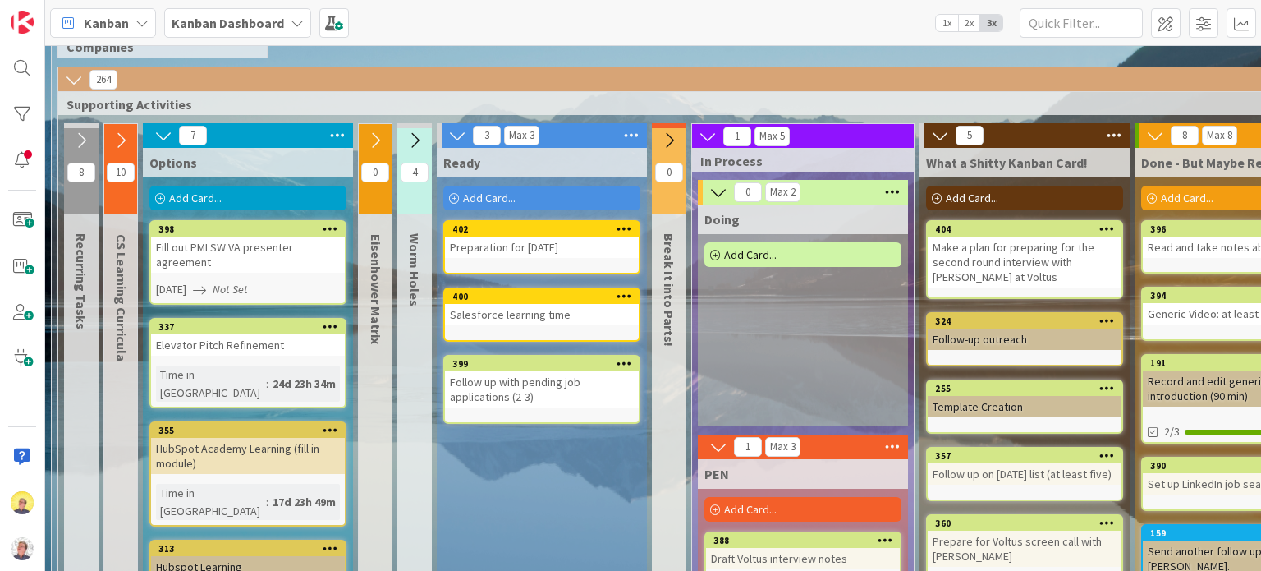
click at [213, 291] on div "[DATE] Not Set" at bounding box center [250, 289] width 189 height 17
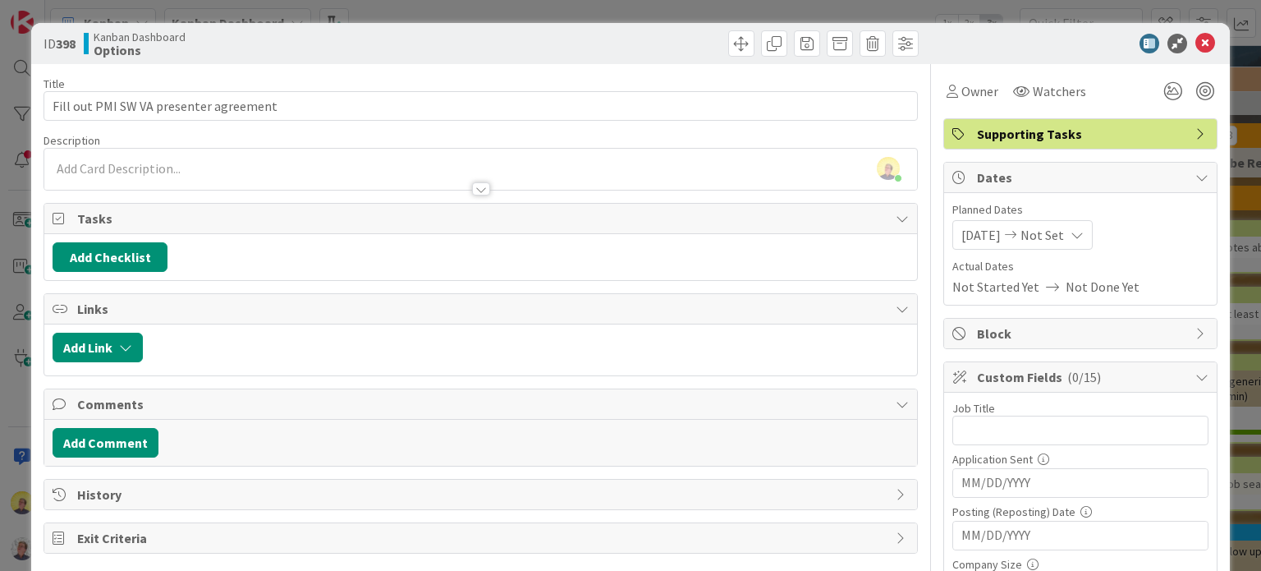
click at [1043, 213] on span "Planned Dates" at bounding box center [1080, 209] width 256 height 17
click at [994, 232] on span "[DATE]" at bounding box center [980, 235] width 39 height 20
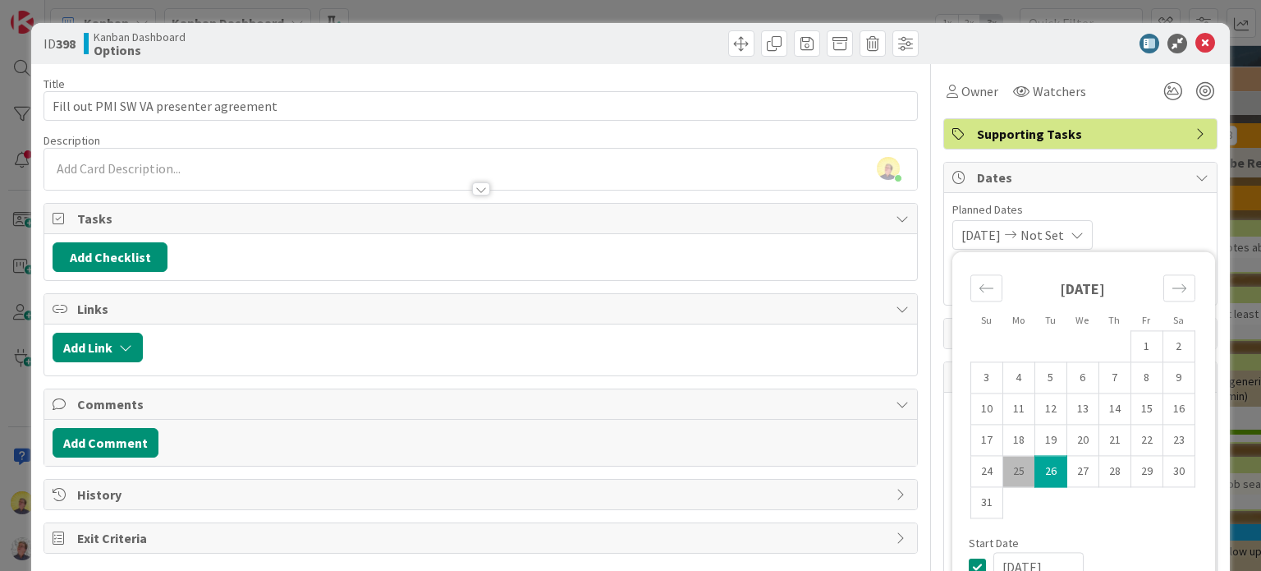
scroll to position [246, 0]
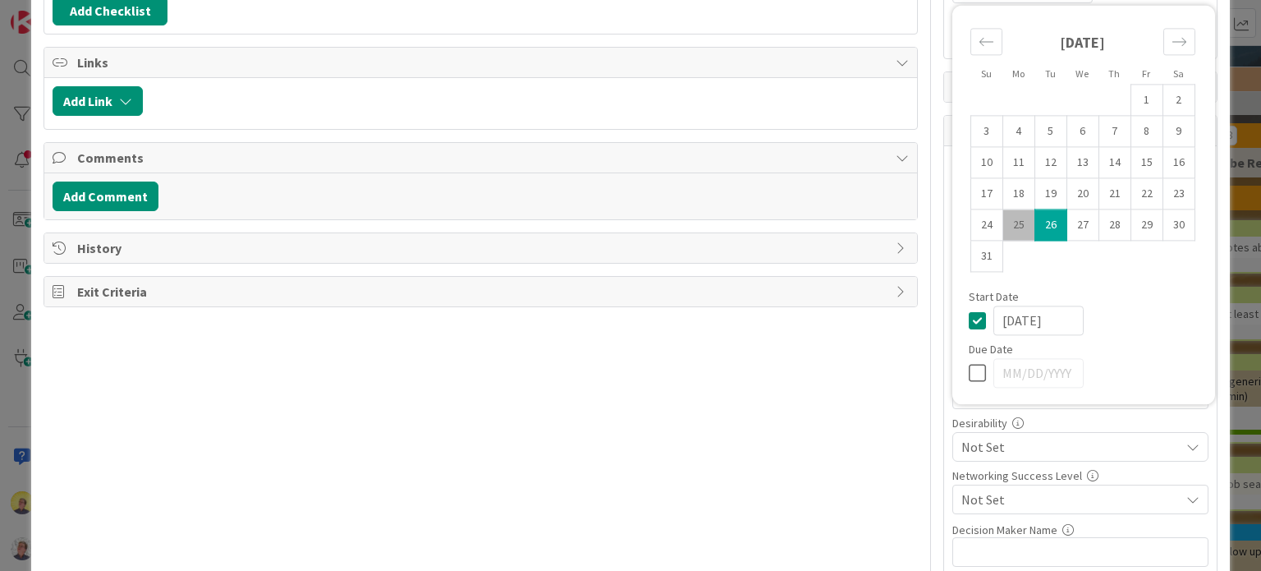
click at [969, 368] on icon at bounding box center [981, 373] width 25 height 20
type input "[DATE]"
click at [969, 315] on icon at bounding box center [981, 320] width 25 height 20
click at [1036, 228] on td "26" at bounding box center [1050, 224] width 32 height 31
click at [1004, 227] on td "25" at bounding box center [1018, 224] width 32 height 31
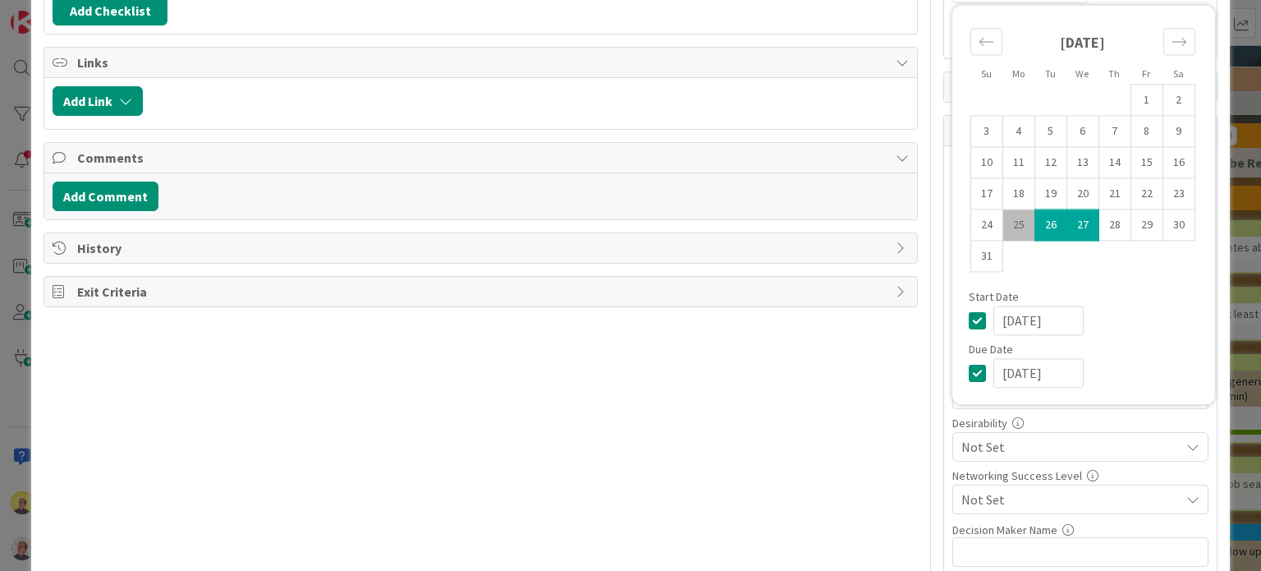
type input "[DATE]"
click at [1038, 234] on td "26" at bounding box center [1050, 224] width 32 height 31
type input "[DATE]"
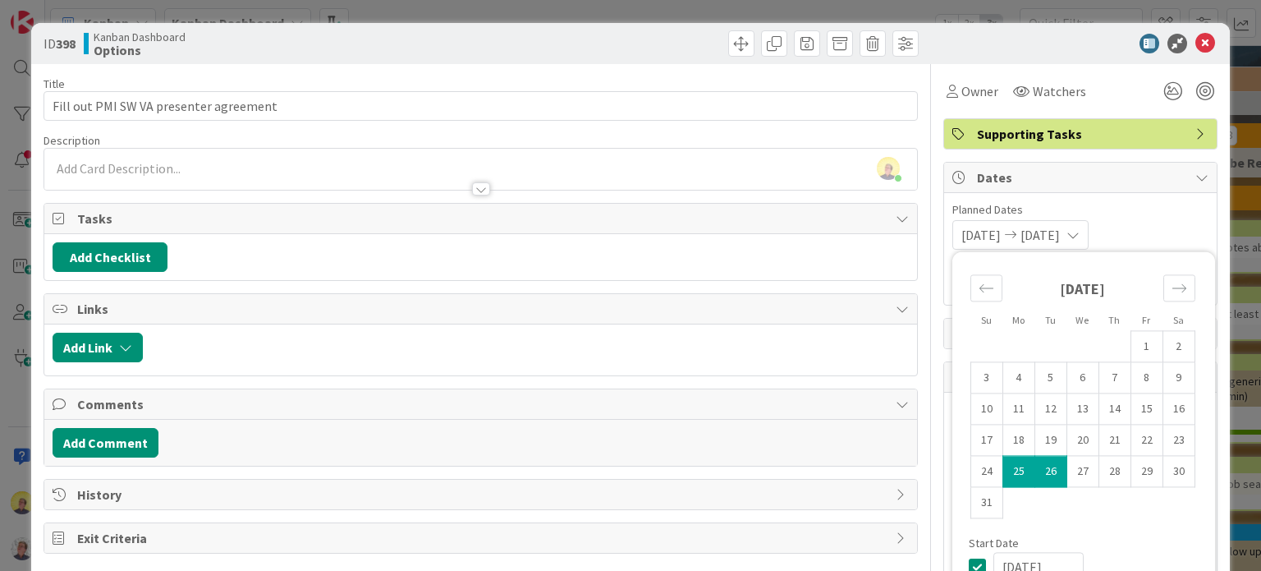
scroll to position [0, 0]
click at [1034, 469] on td "26" at bounding box center [1050, 471] width 32 height 31
type input "[DATE]"
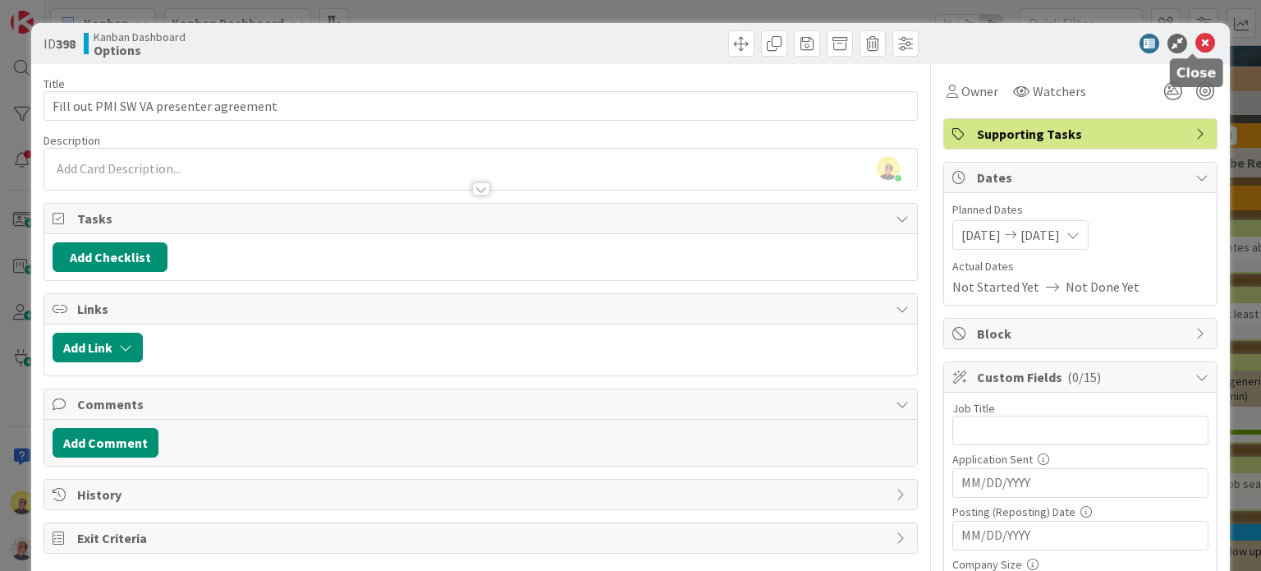
click at [1195, 42] on icon at bounding box center [1205, 44] width 20 height 20
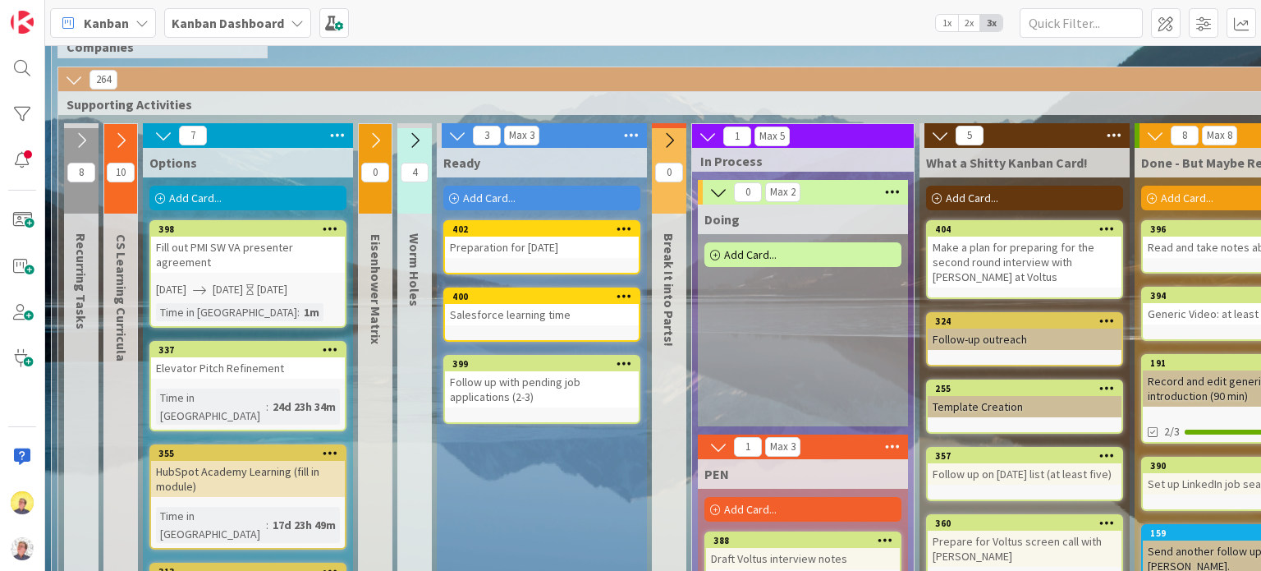
click at [176, 194] on span "Add Card..." at bounding box center [195, 197] width 53 height 15
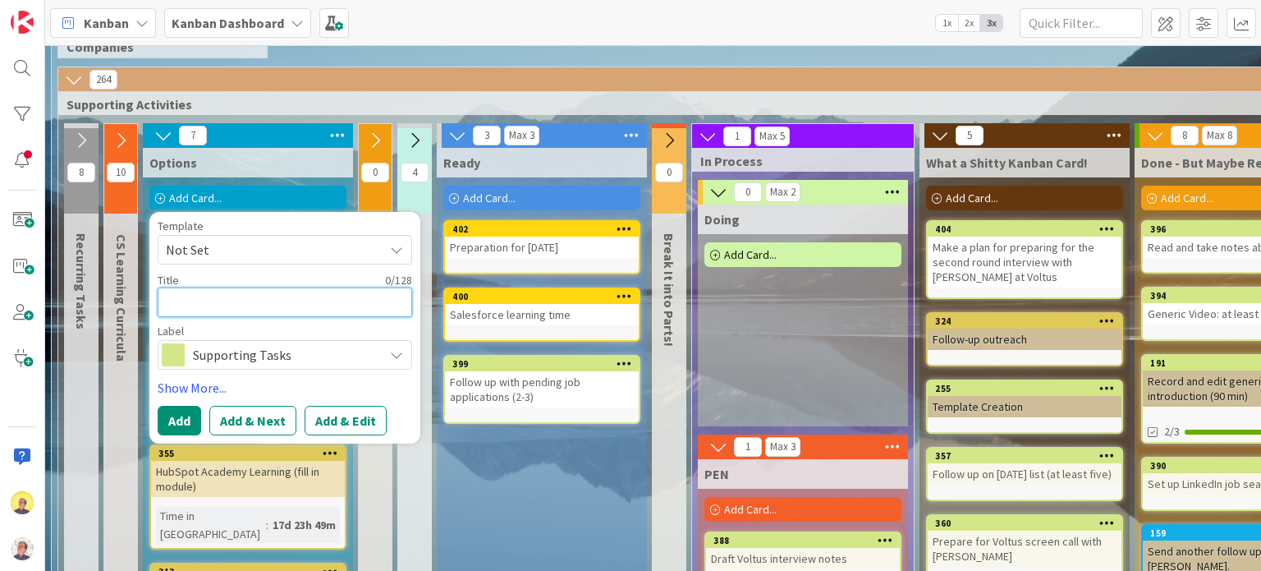
click at [218, 305] on textarea at bounding box center [285, 302] width 255 height 30
paste textarea "Complete initial draft talk track items"
type textarea "x"
type textarea "Complete initial draft talk track items"
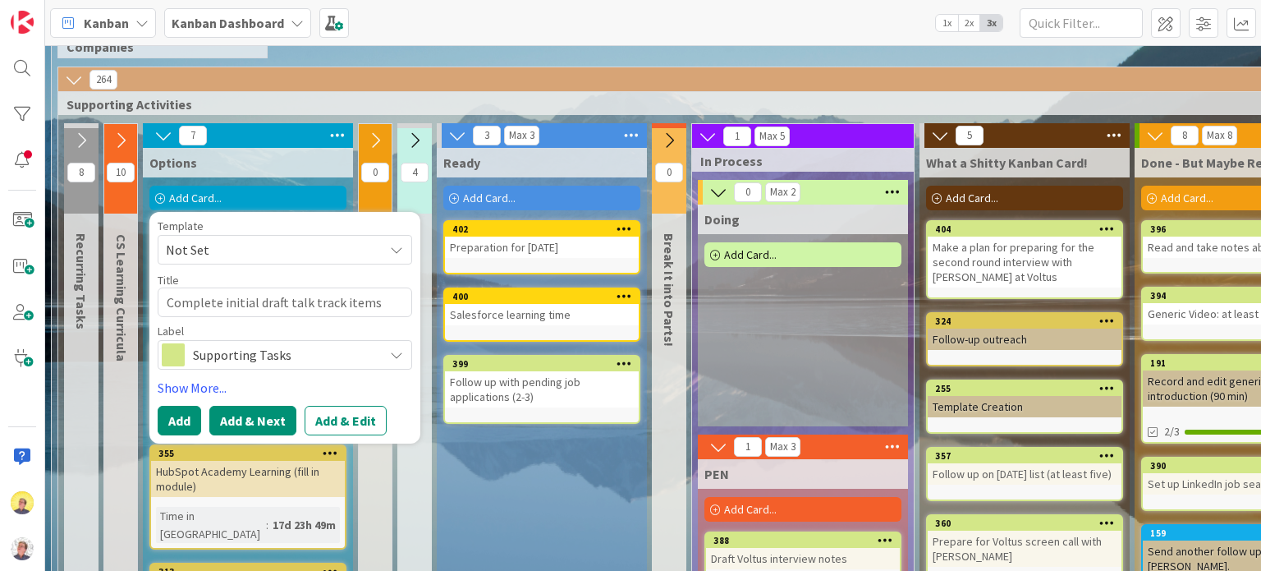
click at [233, 420] on button "Add & Next" at bounding box center [252, 421] width 87 height 30
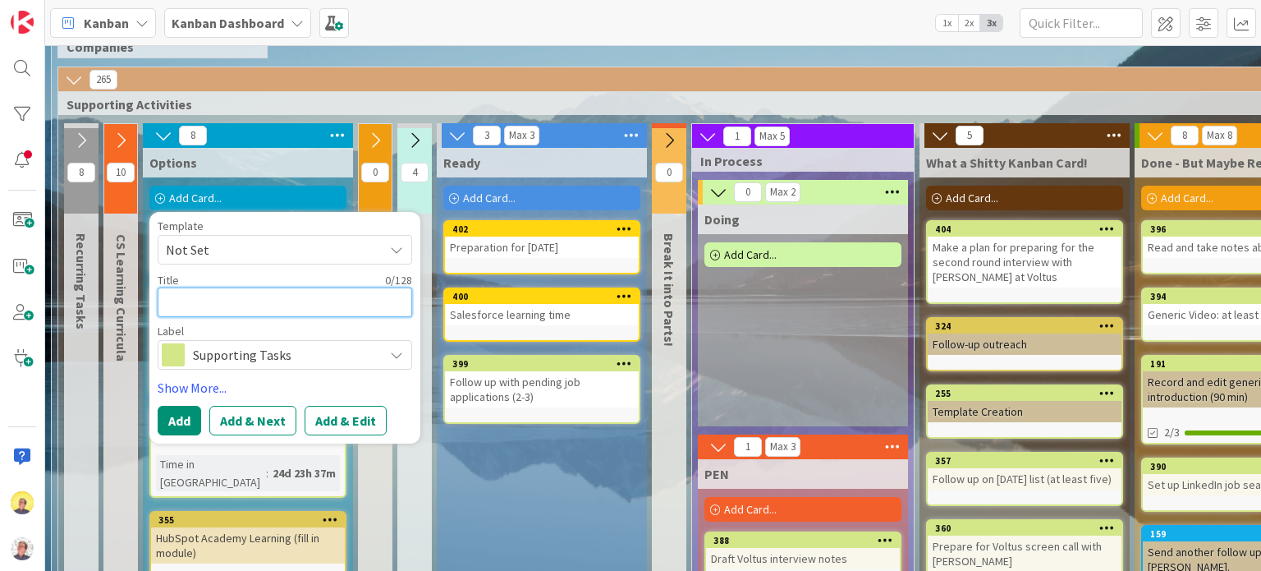
click at [172, 300] on textarea at bounding box center [285, 302] width 255 height 30
paste textarea "Draft questions for [PERSON_NAME]"
type textarea "x"
type textarea "Draft questions for [PERSON_NAME]"
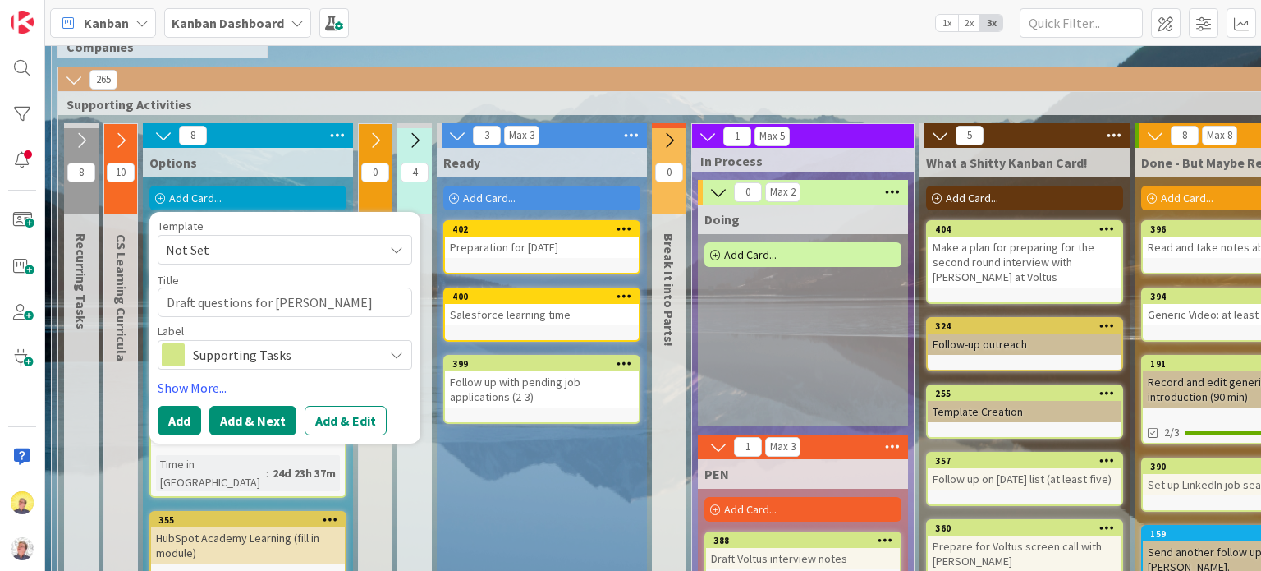
click at [232, 419] on button "Add & Next" at bounding box center [252, 421] width 87 height 30
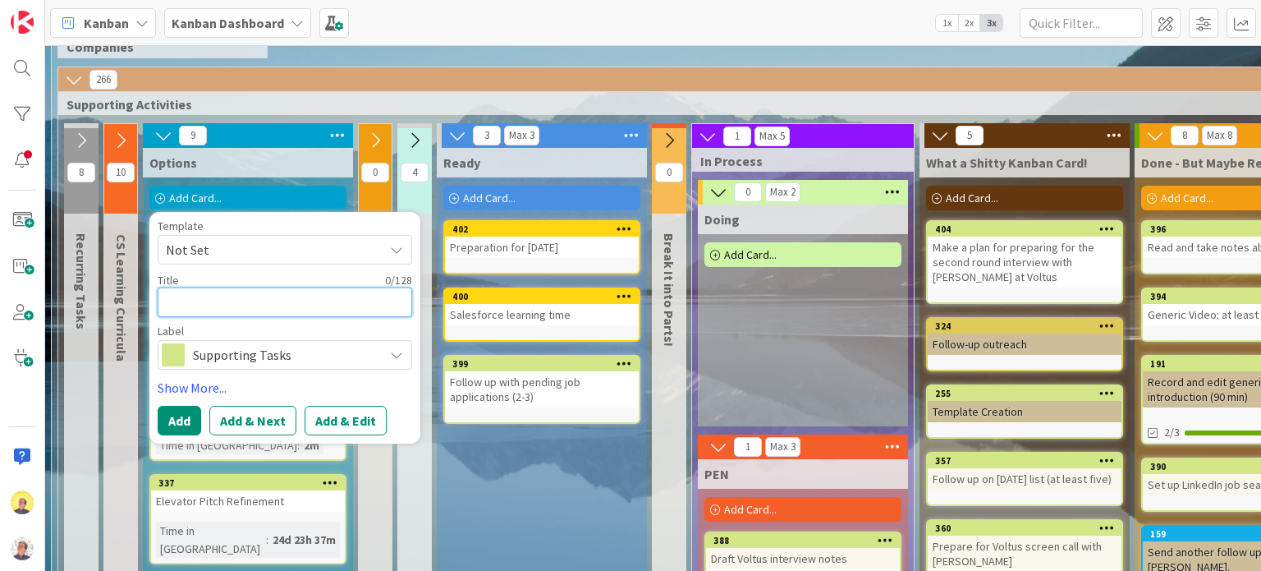
click at [194, 292] on textarea at bounding box center [285, 302] width 255 height 30
paste textarea "Develop and prioritize interview questions"
type textarea "x"
type textarea "Develop and prioritize interview questions"
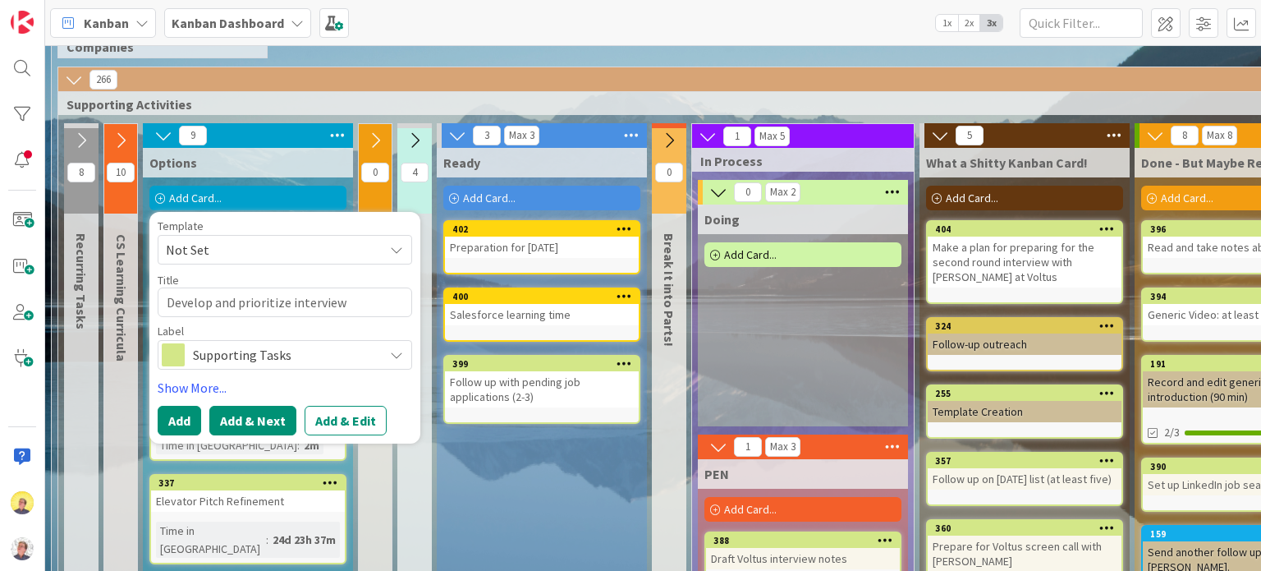
click at [228, 418] on button "Add & Next" at bounding box center [252, 421] width 87 height 30
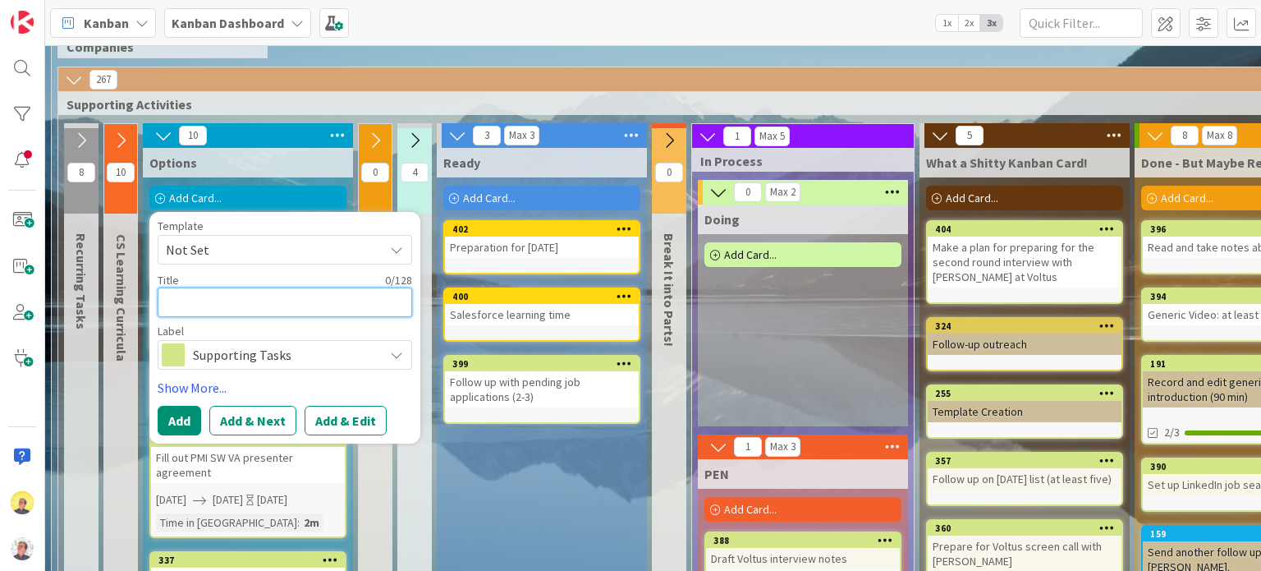
click at [186, 298] on textarea at bounding box center [285, 302] width 255 height 30
paste textarea "Prepare materials for coaching session"
type textarea "x"
type textarea "Prepare materials for coaching session"
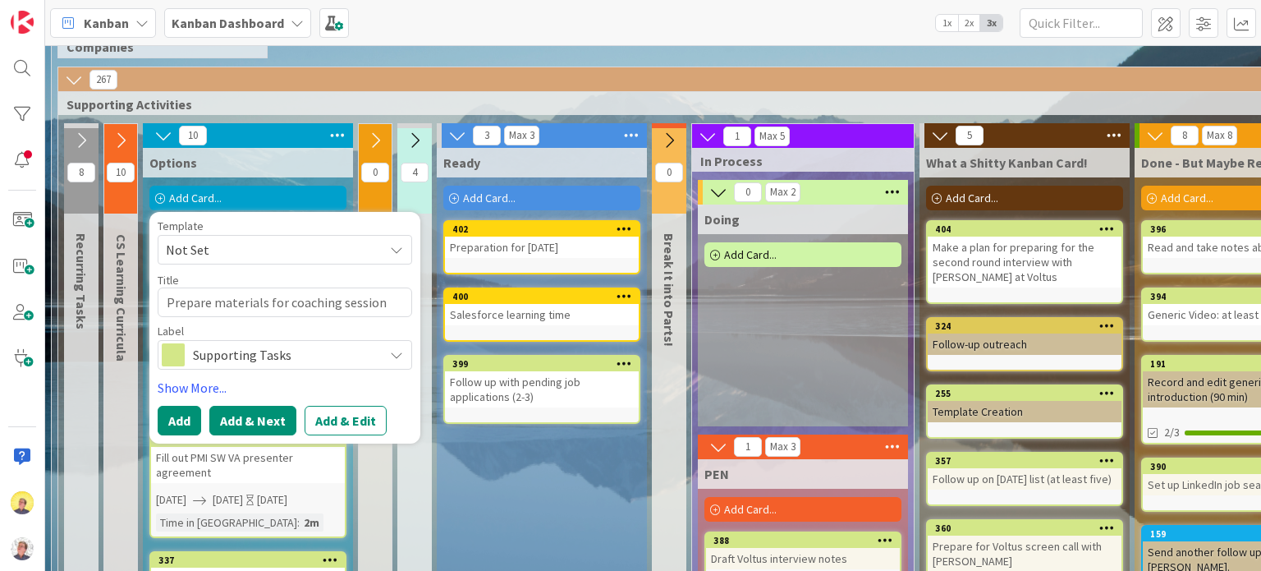
click at [217, 424] on button "Add & Next" at bounding box center [252, 421] width 87 height 30
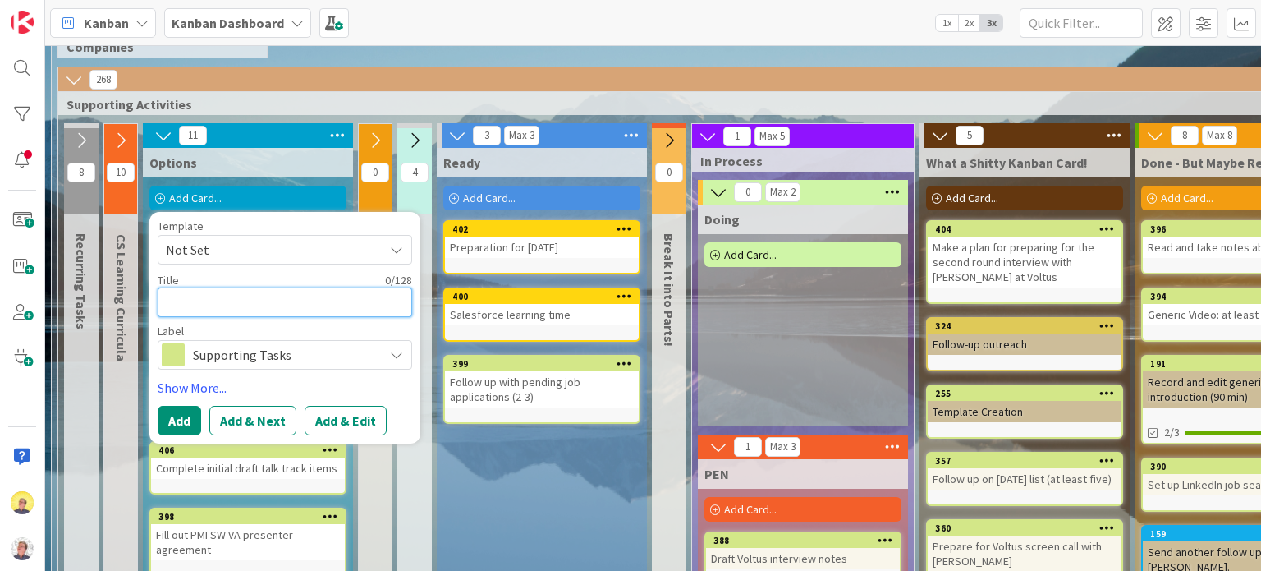
click at [275, 308] on textarea at bounding box center [285, 302] width 255 height 30
paste textarea "Refining talk tracks"
type textarea "x"
type textarea "Refining talk tracks"
click at [208, 301] on textarea "Refining talk tracks" at bounding box center [285, 302] width 255 height 30
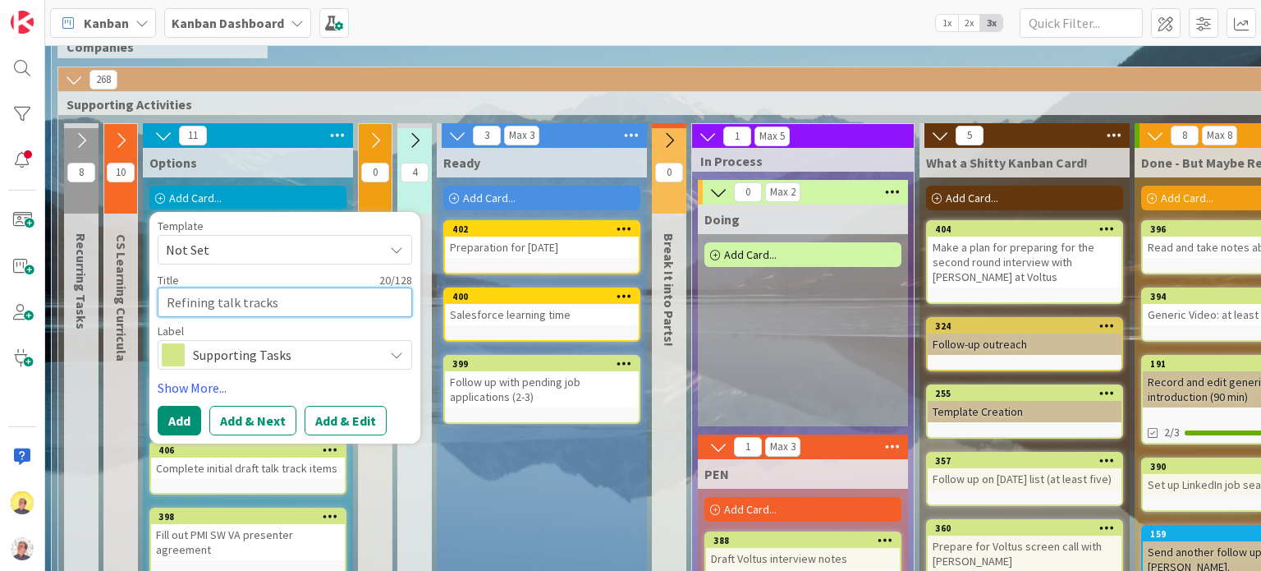
type textarea "x"
type textarea "Refinin talk tracks"
type textarea "x"
type textarea "Refini talk tracks"
type textarea "x"
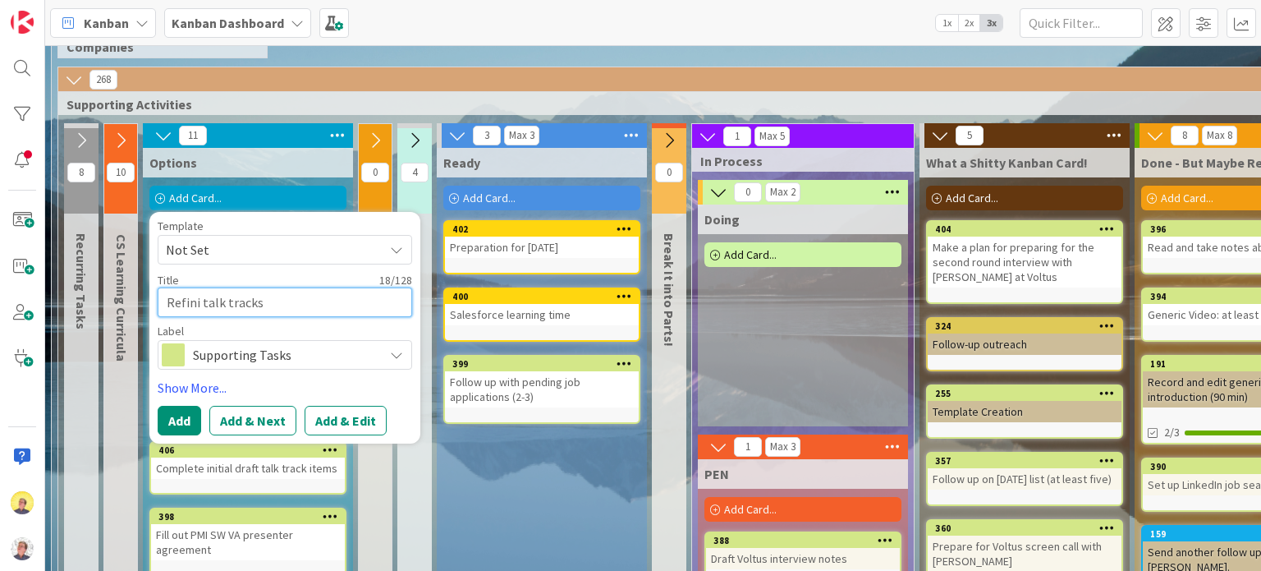
type textarea "Refin talk tracks"
type textarea "x"
type textarea "Refine talk tracks"
click at [233, 415] on button "Add & Next" at bounding box center [252, 421] width 87 height 30
click at [170, 300] on textarea at bounding box center [285, 302] width 255 height 30
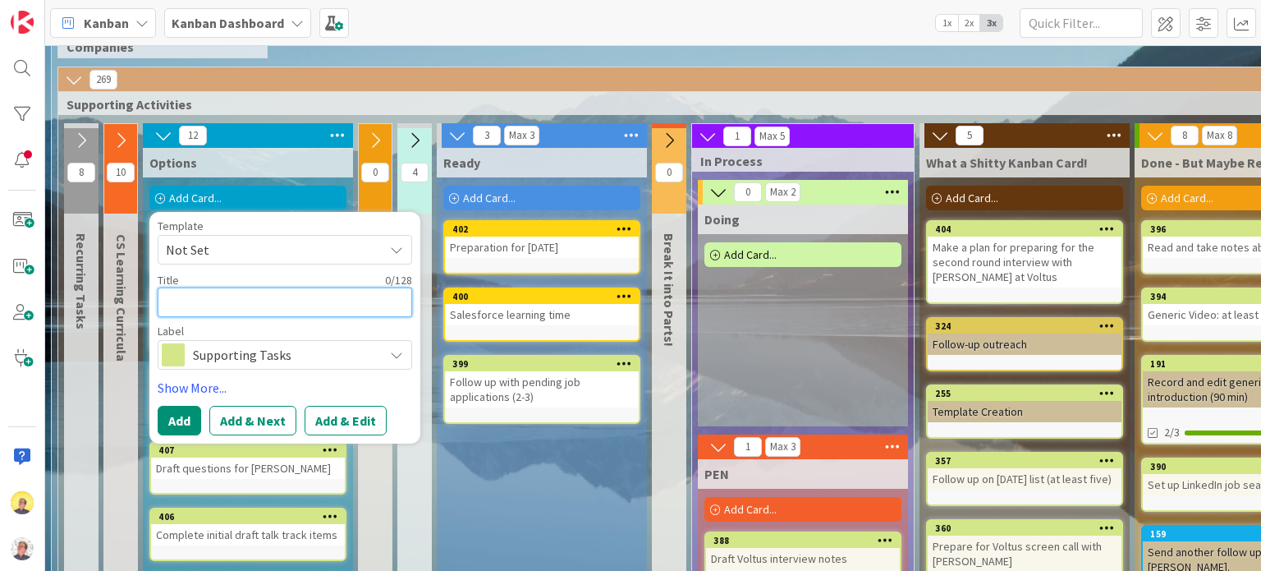
paste textarea "Finalize talk tracks"
type textarea "x"
type textarea "Finalize talk tracks"
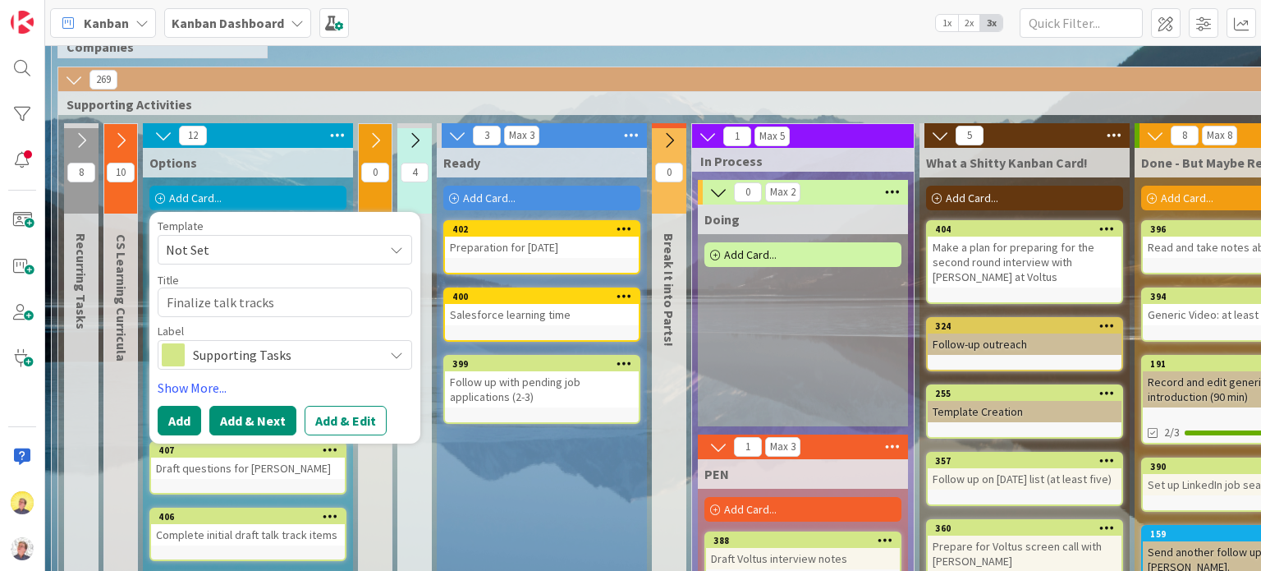
click at [240, 425] on button "Add & Next" at bounding box center [252, 421] width 87 height 30
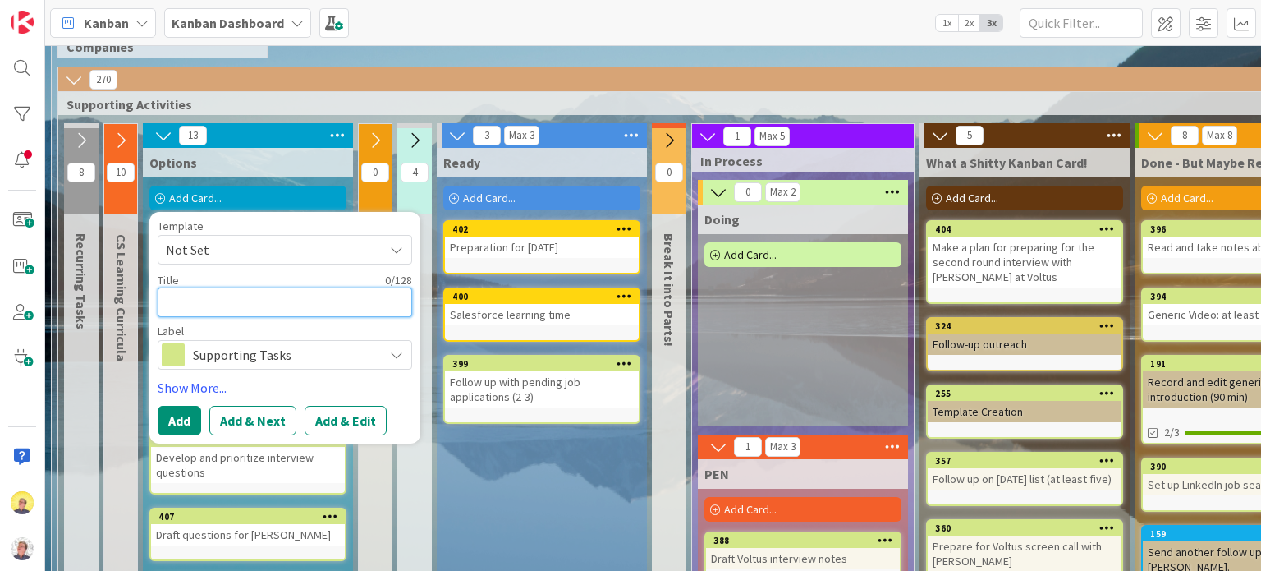
click at [236, 299] on textarea at bounding box center [285, 302] width 255 height 30
paste textarea "Clarify and prioritize questions"
type textarea "x"
type textarea "Clarify and prioritize questions"
click at [222, 424] on button "Add & Next" at bounding box center [252, 421] width 87 height 30
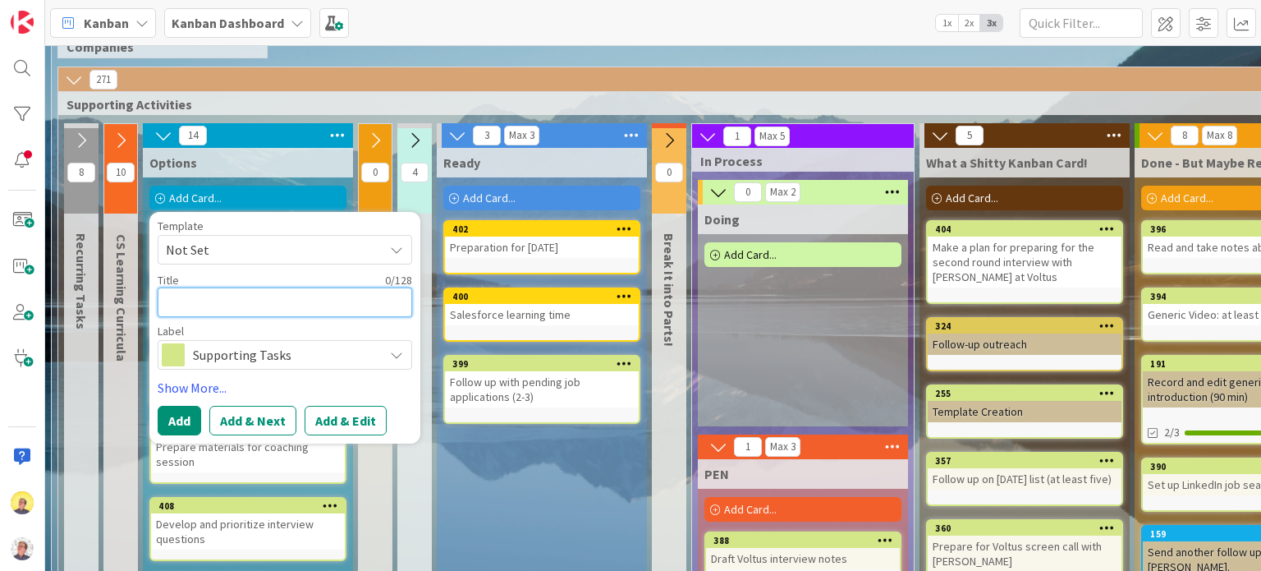
click at [205, 301] on textarea at bounding box center [285, 302] width 255 height 30
paste textarea "Plan [DATE] practice sessions"
type textarea "x"
type textarea "Plan [DATE] practice sessions"
click at [177, 420] on button "Add" at bounding box center [180, 421] width 44 height 30
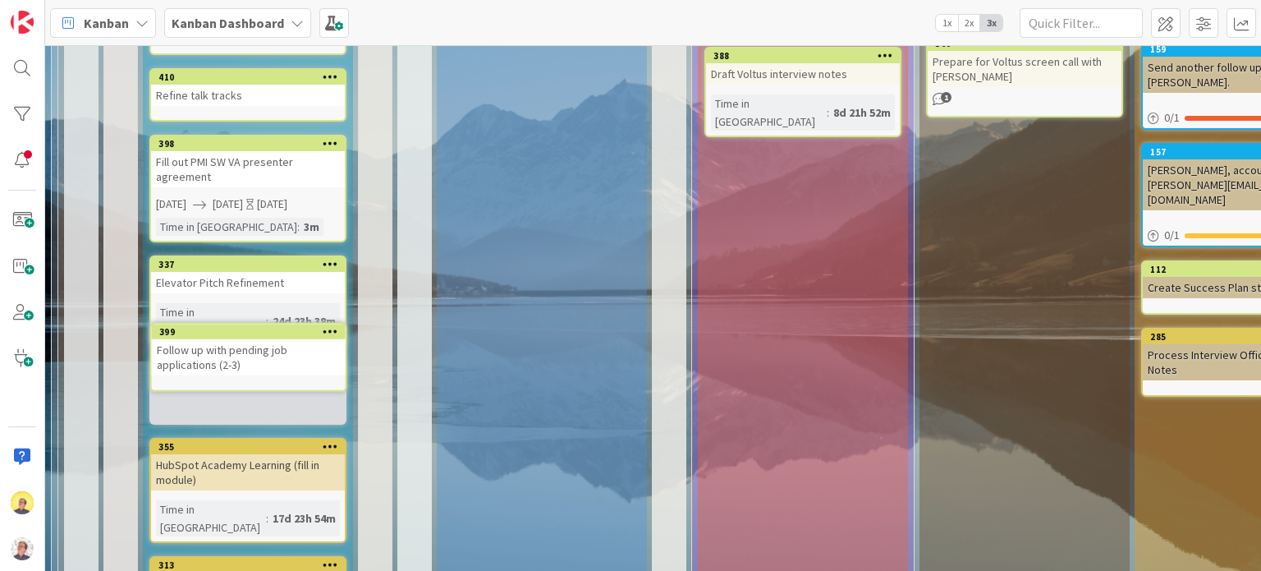
scroll to position [608, 0]
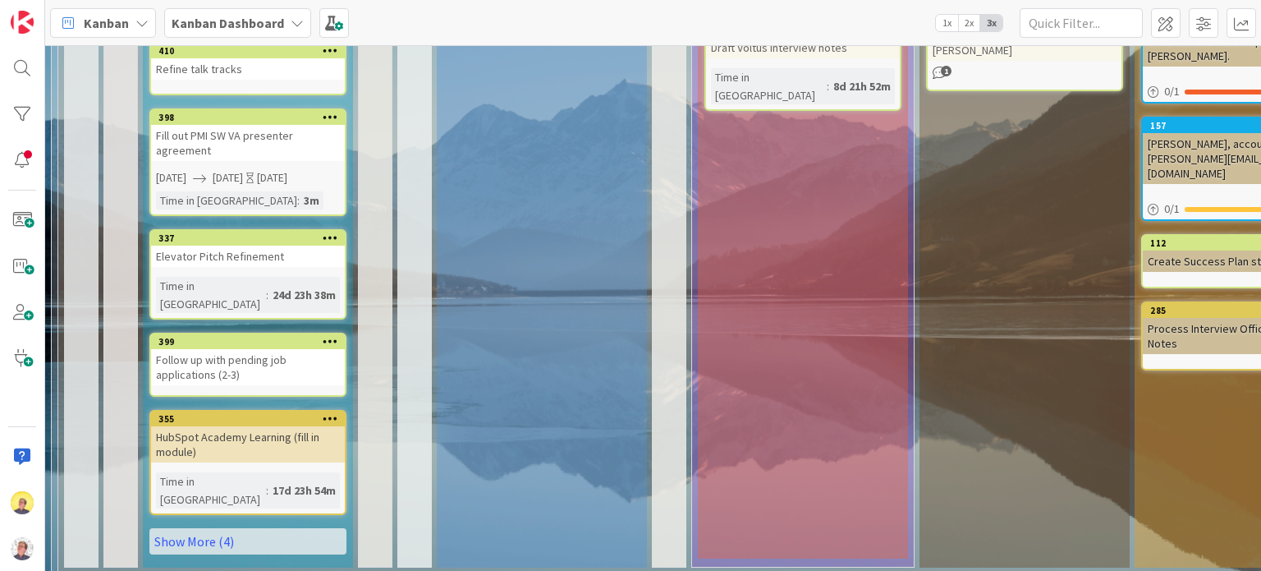
click at [531, 418] on div "Ready Add Card... 409 Prepare materials for coaching session 408 Develop and pr…" at bounding box center [542, 102] width 210 height 930
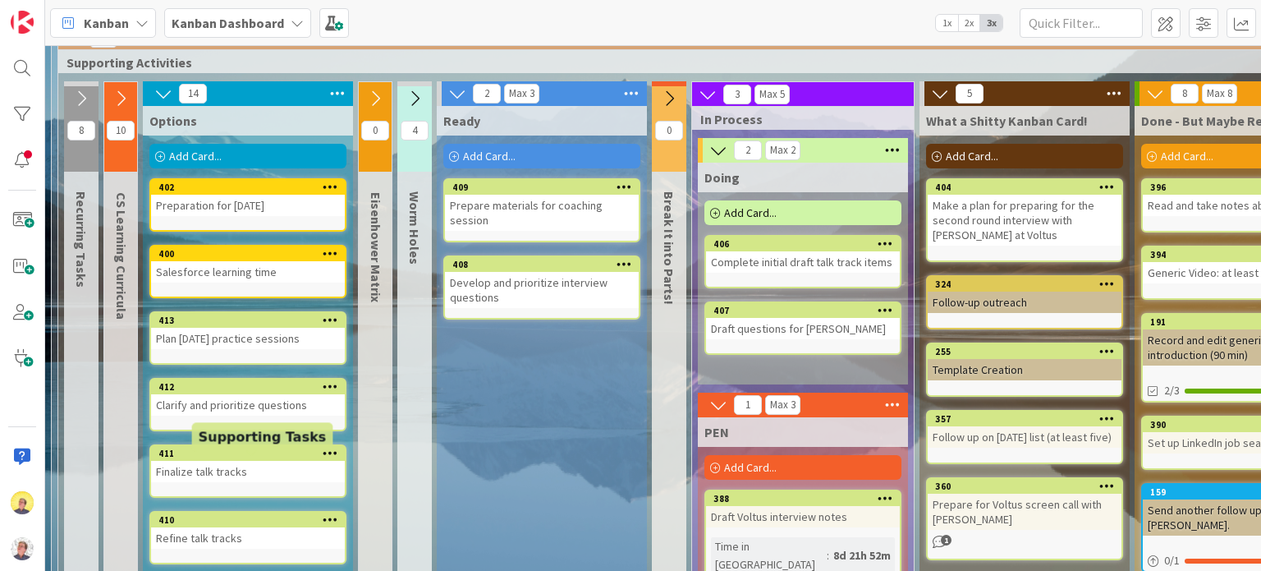
scroll to position [115, 0]
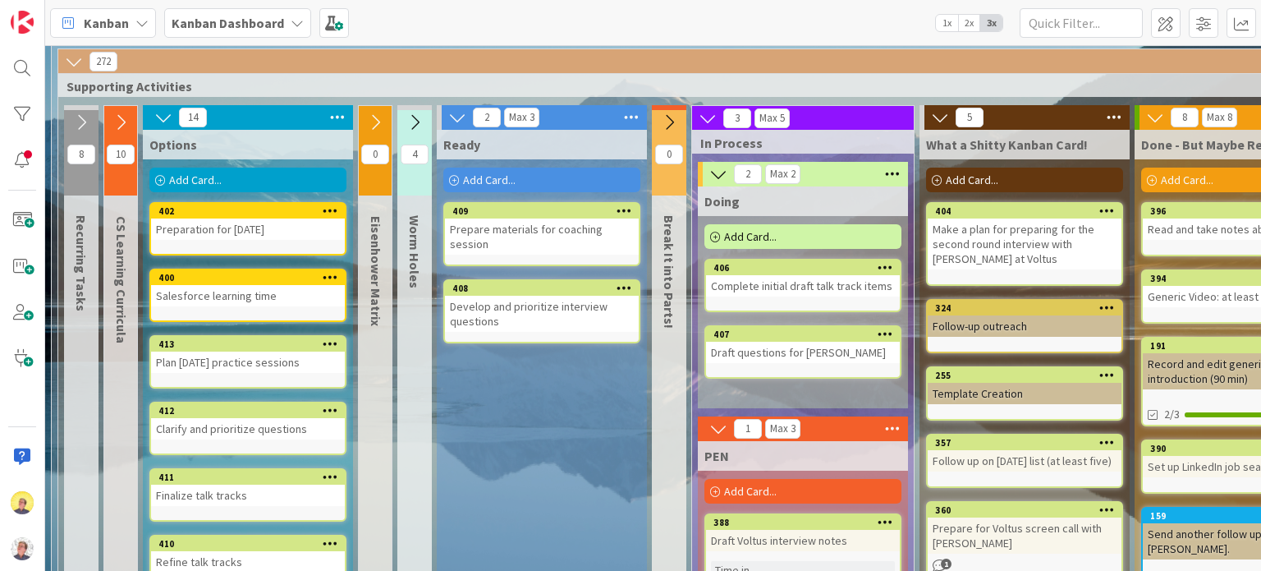
click at [937, 119] on icon at bounding box center [940, 117] width 18 height 18
